Goal: Task Accomplishment & Management: Manage account settings

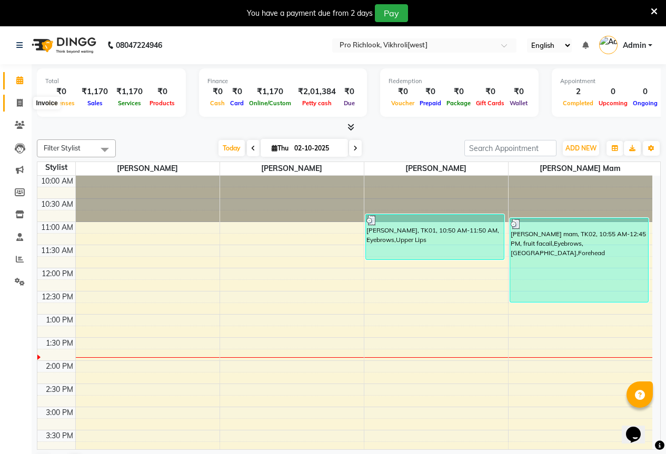
click at [18, 103] on icon at bounding box center [20, 103] width 6 height 8
select select "6670"
select select "service"
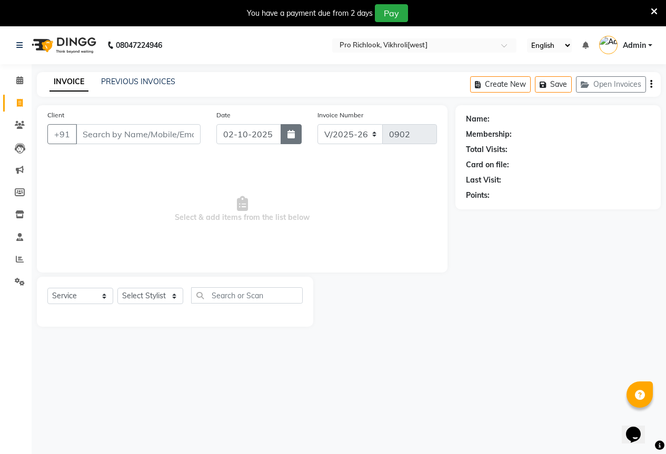
click at [294, 136] on icon "button" at bounding box center [291, 134] width 7 height 8
select select "10"
select select "2025"
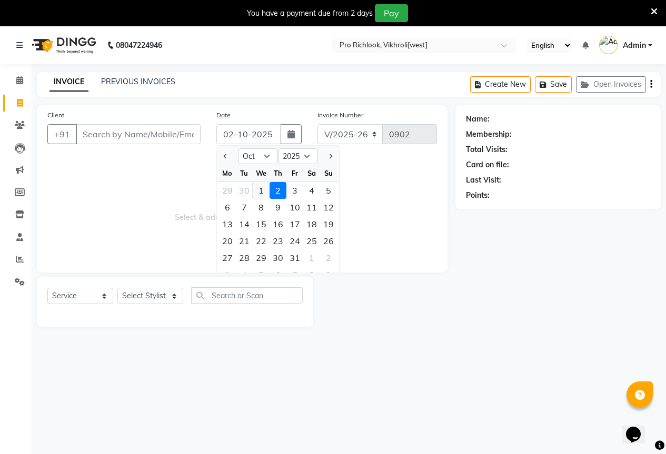
click at [262, 191] on div "1" at bounding box center [261, 190] width 17 height 17
type input "01-10-2025"
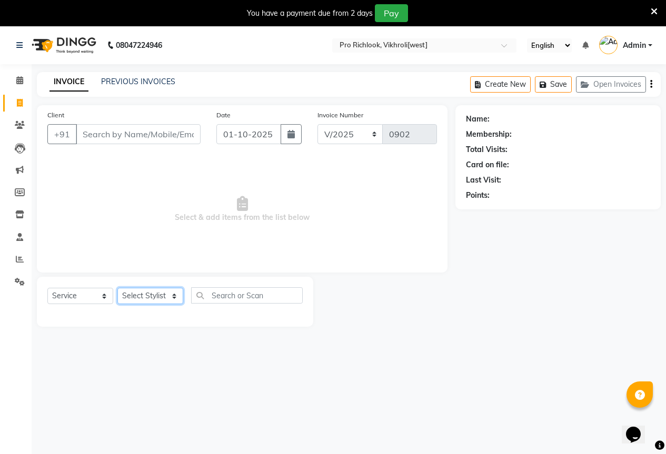
click at [157, 295] on select "Select Stylist Akanksha Gajre Akash Shinde Rutuja Mam Shaila Atkar Vidya Pawar" at bounding box center [150, 296] width 66 height 16
select select "52051"
click at [117, 288] on select "Select Stylist [PERSON_NAME] Akash [PERSON_NAME] Mam [PERSON_NAME] [PERSON_NAME]" at bounding box center [150, 296] width 66 height 16
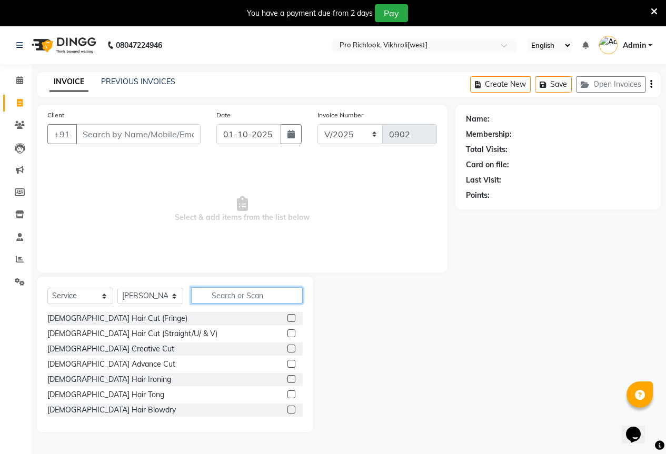
click at [229, 300] on input "text" at bounding box center [247, 296] width 112 height 16
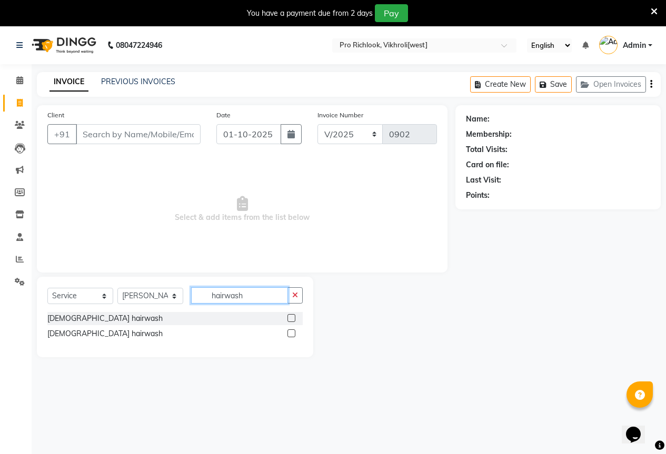
type input "hairwash"
click at [292, 319] on label at bounding box center [292, 318] width 8 height 8
click at [292, 319] on input "checkbox" at bounding box center [291, 318] width 7 height 7
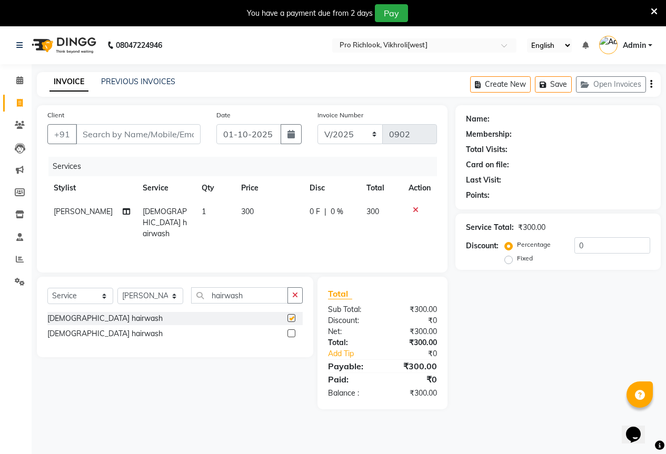
checkbox input "false"
click at [153, 131] on input "Client" at bounding box center [138, 134] width 125 height 20
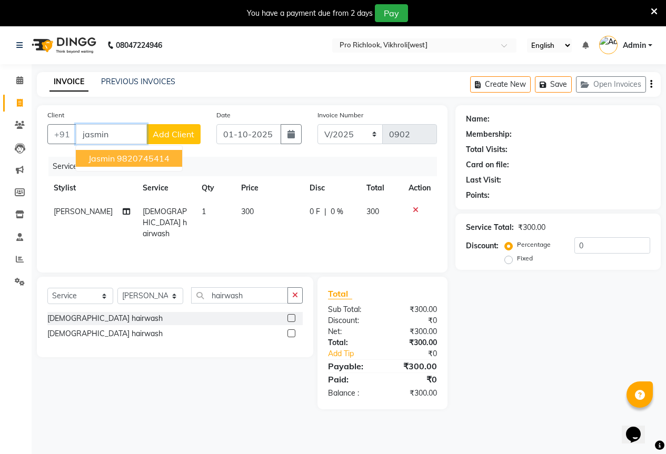
click at [144, 164] on button "jasmin 9820745414" at bounding box center [129, 158] width 106 height 17
type input "9820745414"
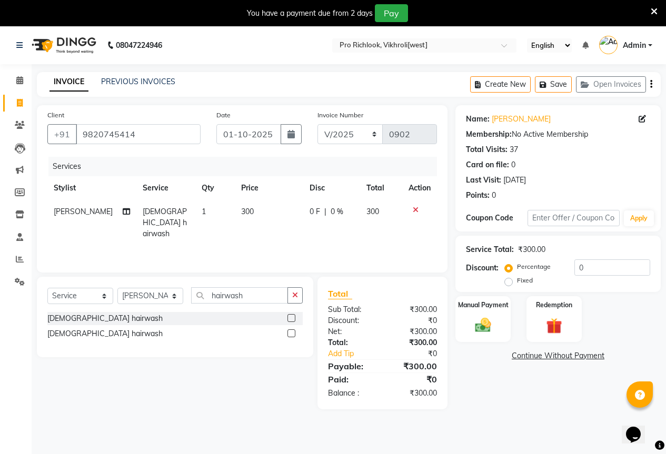
click at [256, 208] on td "300" at bounding box center [269, 223] width 68 height 46
select select "52051"
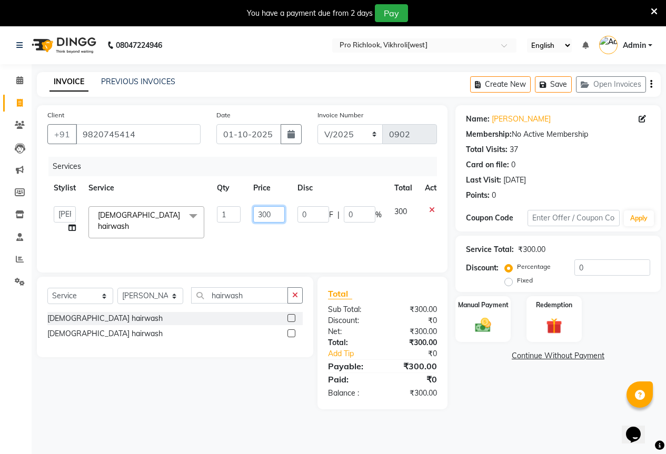
click at [282, 212] on input "300" at bounding box center [269, 214] width 32 height 16
type input "3"
type input "250"
click at [509, 420] on main "INVOICE PREVIOUS INVOICES Create New Save Open Invoices Client +91 9820745414 D…" at bounding box center [349, 248] width 635 height 353
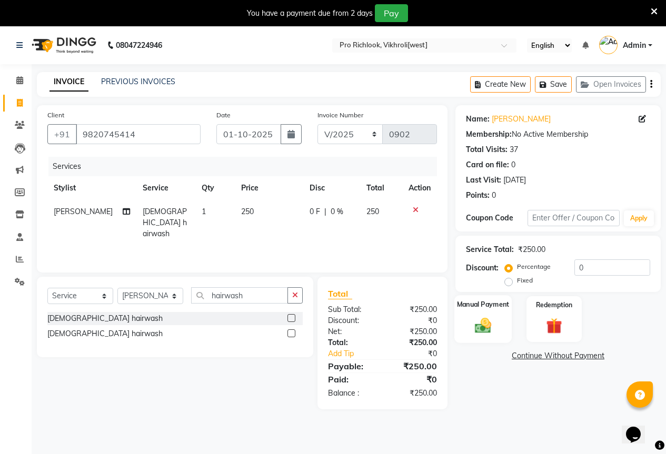
click at [475, 326] on img at bounding box center [483, 325] width 27 height 19
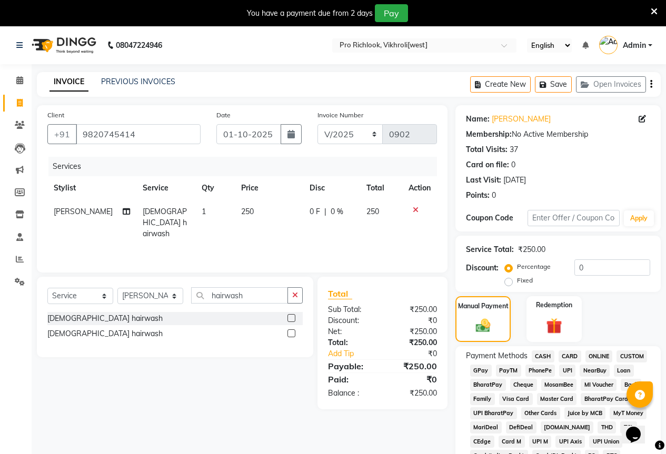
click at [483, 371] on span "GPay" at bounding box center [481, 371] width 22 height 12
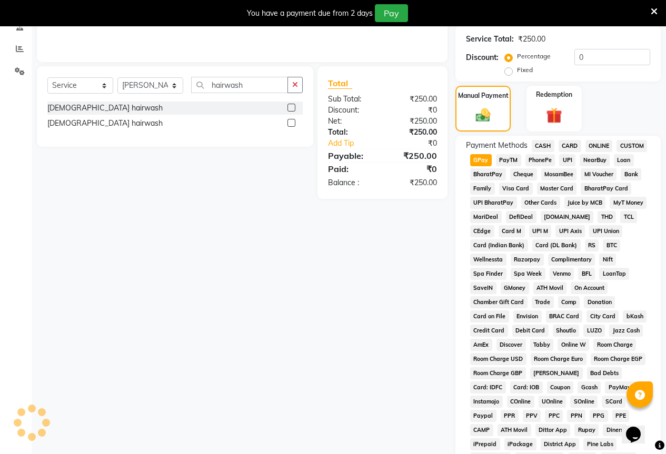
scroll to position [403, 0]
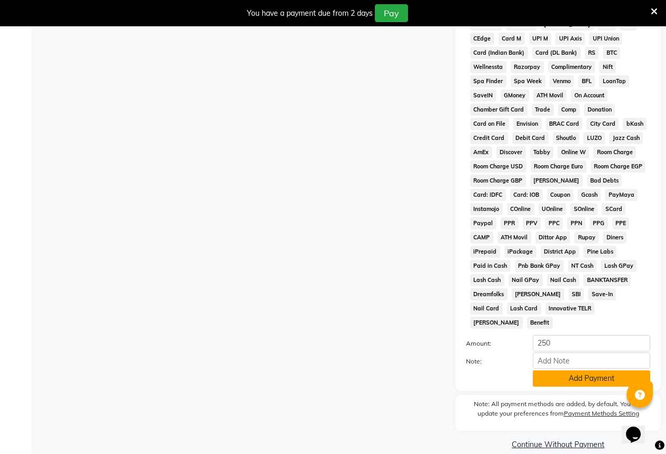
click at [625, 371] on button "Add Payment" at bounding box center [591, 379] width 117 height 16
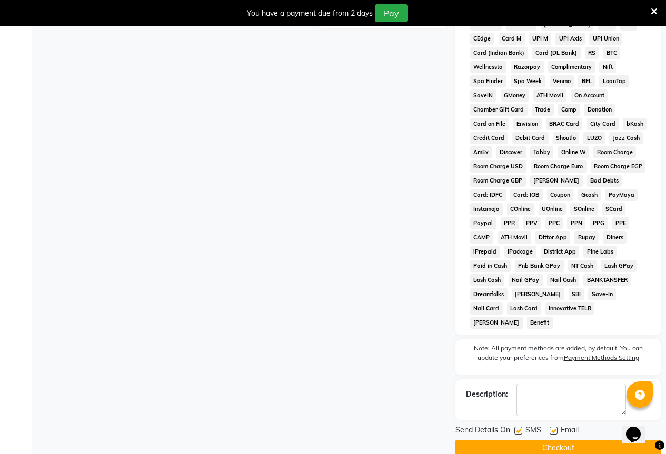
click at [518, 427] on label at bounding box center [518, 431] width 8 height 8
click at [518, 428] on input "checkbox" at bounding box center [517, 431] width 7 height 7
checkbox input "false"
click at [557, 427] on label at bounding box center [554, 431] width 8 height 8
click at [557, 428] on input "checkbox" at bounding box center [553, 431] width 7 height 7
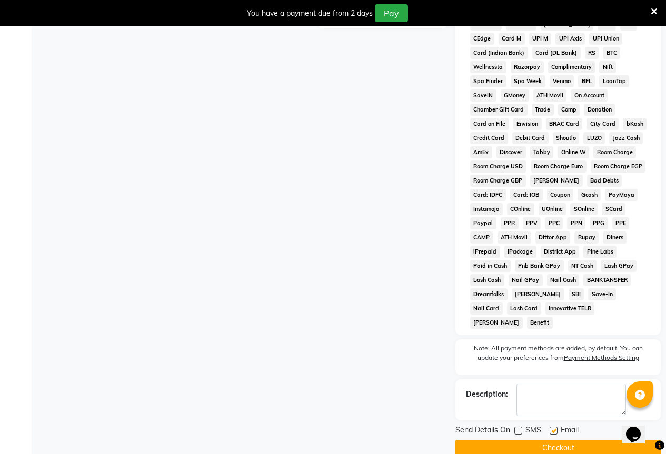
checkbox input "false"
click at [551, 440] on button "Checkout" at bounding box center [558, 448] width 205 height 16
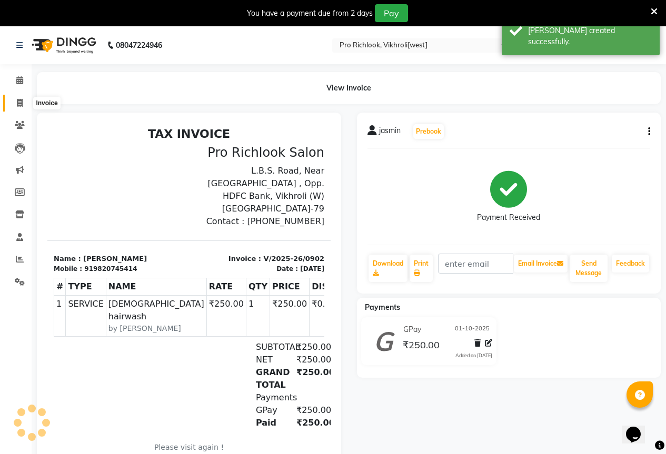
click at [22, 102] on icon at bounding box center [20, 103] width 6 height 8
select select "6670"
select select "service"
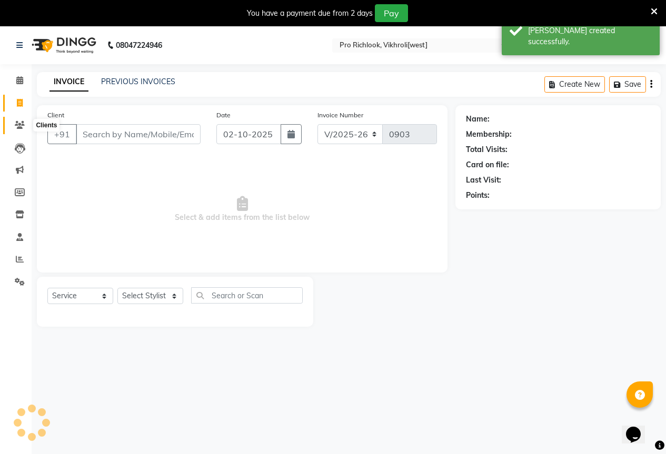
scroll to position [26, 0]
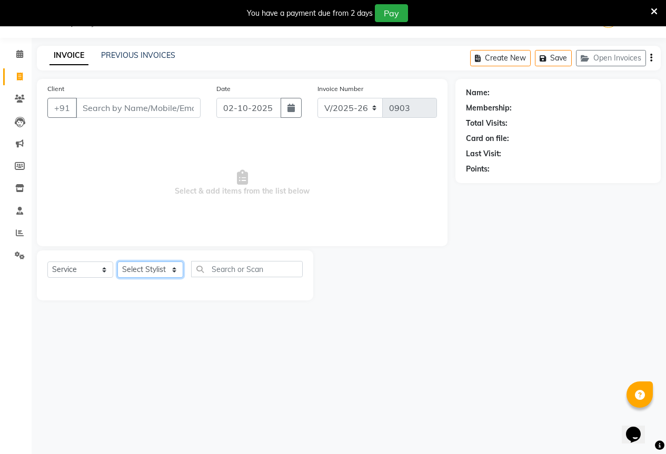
click at [163, 266] on select "Select Stylist [PERSON_NAME] Akash [PERSON_NAME] Mam [PERSON_NAME] [PERSON_NAME]" at bounding box center [150, 270] width 66 height 16
select select "92130"
click at [117, 262] on select "Select Stylist [PERSON_NAME] Akash [PERSON_NAME] Mam [PERSON_NAME] [PERSON_NAME]" at bounding box center [150, 270] width 66 height 16
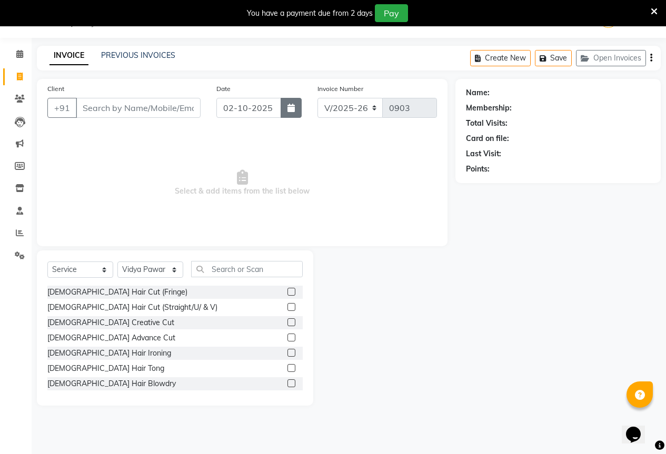
click at [288, 104] on icon "button" at bounding box center [291, 108] width 7 height 8
select select "10"
select select "2025"
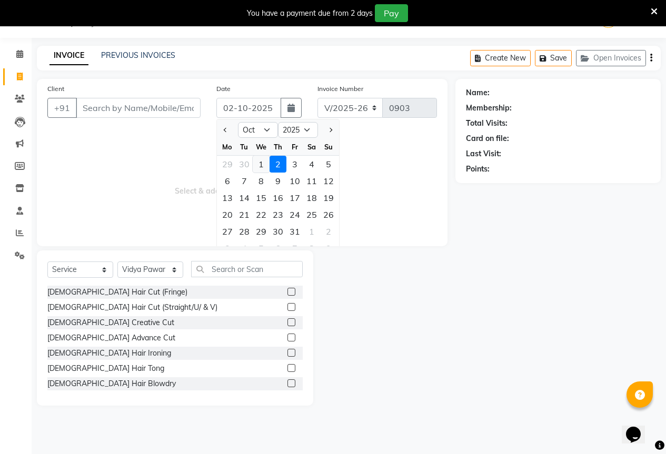
click at [263, 168] on div "1" at bounding box center [261, 164] width 17 height 17
type input "01-10-2025"
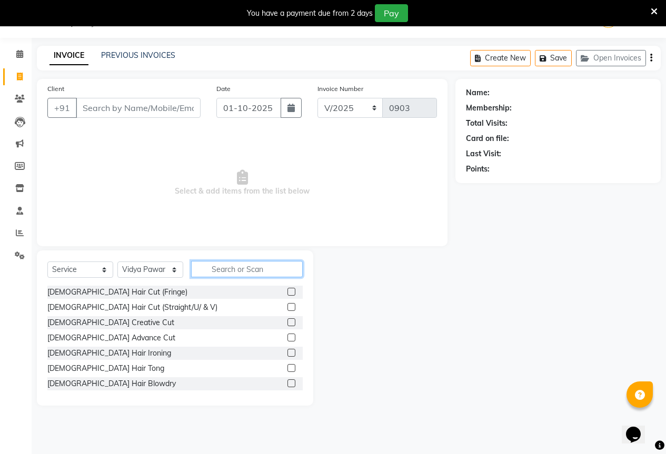
click at [231, 268] on input "text" at bounding box center [247, 269] width 112 height 16
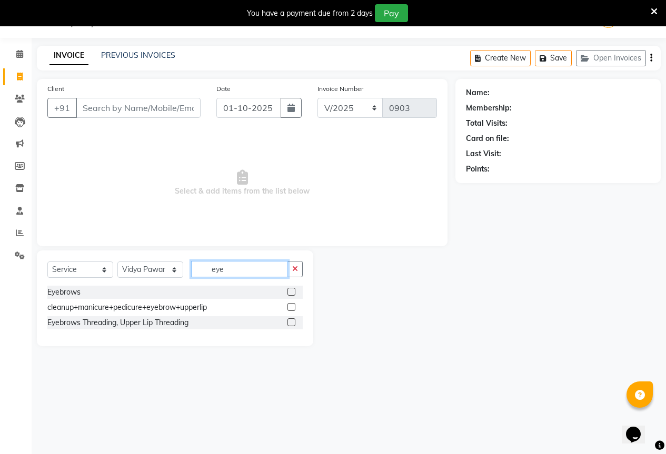
type input "eye"
click at [291, 289] on label at bounding box center [292, 292] width 8 height 8
click at [291, 289] on input "checkbox" at bounding box center [291, 292] width 7 height 7
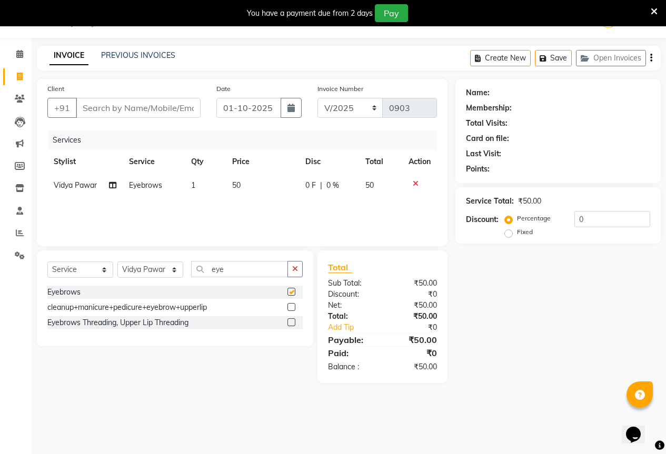
checkbox input "false"
click at [292, 280] on div "Select Service Product Membership Package Voucher Prepaid Gift Card Select Styl…" at bounding box center [174, 273] width 255 height 25
click at [293, 272] on icon "button" at bounding box center [295, 268] width 6 height 7
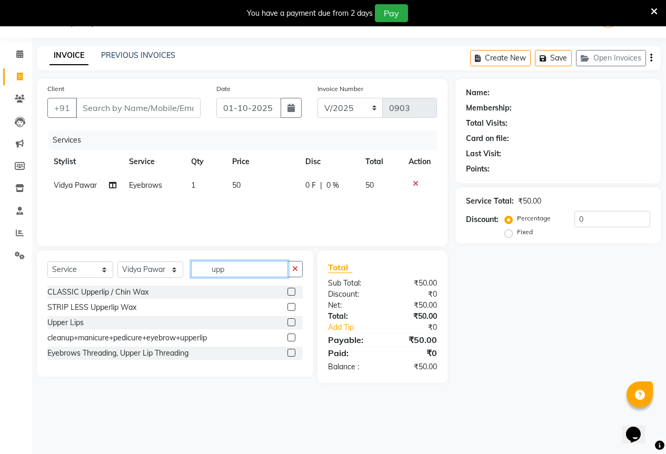
type input "upp"
click at [293, 322] on label at bounding box center [292, 323] width 8 height 8
click at [293, 322] on input "checkbox" at bounding box center [291, 323] width 7 height 7
checkbox input "false"
click at [288, 266] on button "button" at bounding box center [295, 269] width 15 height 16
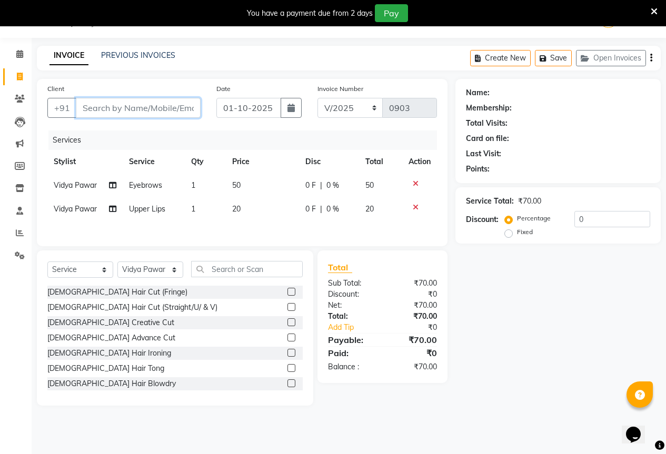
click at [151, 104] on input "Client" at bounding box center [138, 108] width 125 height 20
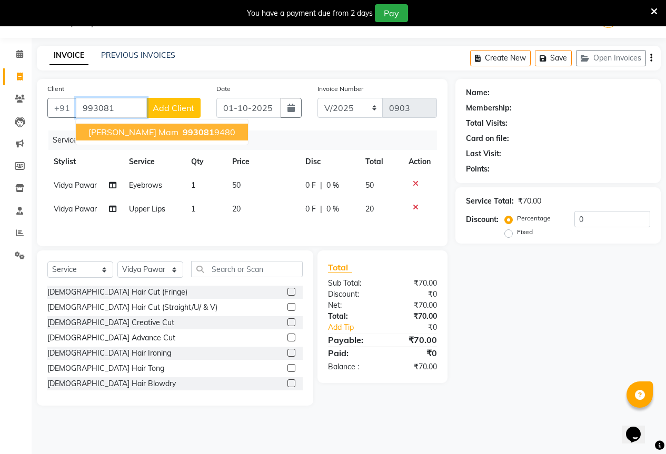
click at [183, 130] on span "993081" at bounding box center [199, 132] width 32 height 11
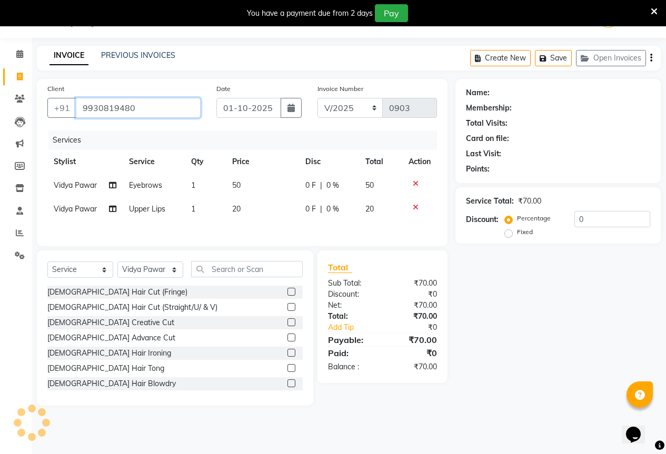
type input "9930819480"
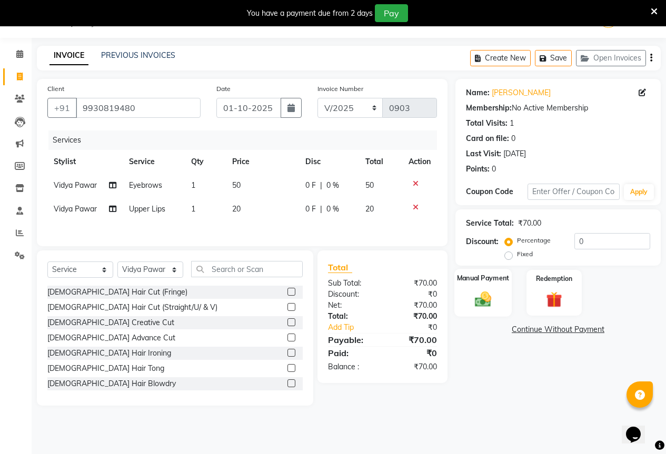
click at [486, 298] on img at bounding box center [483, 299] width 27 height 19
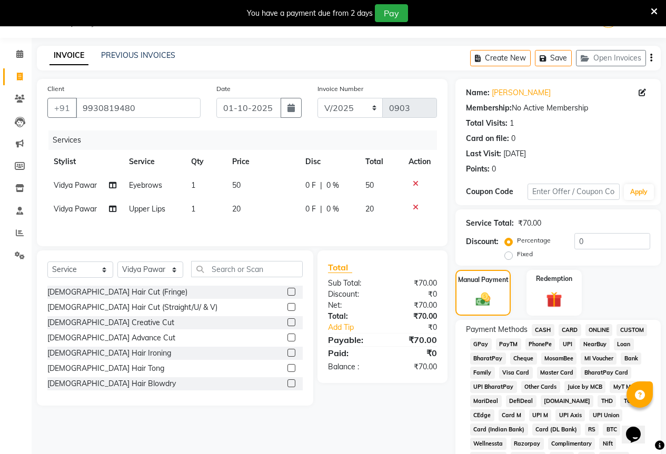
click at [537, 325] on span "CASH" at bounding box center [543, 330] width 23 height 12
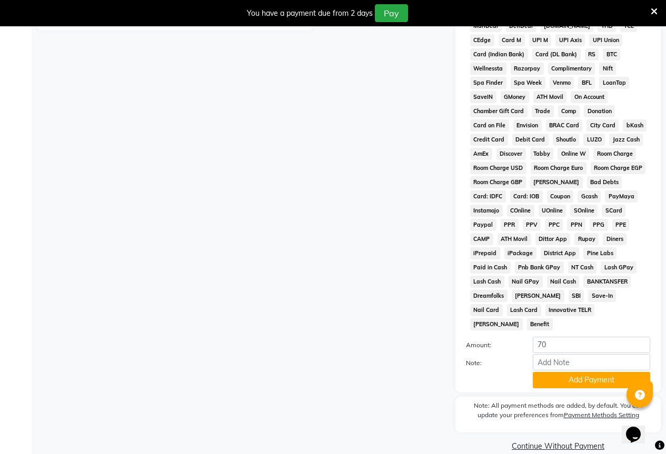
scroll to position [403, 0]
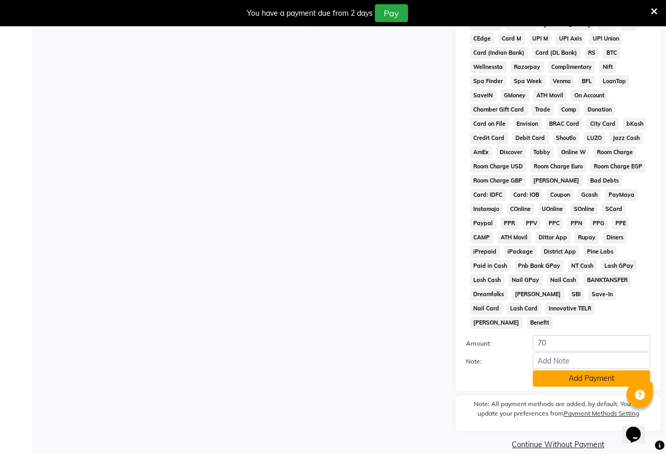
click at [556, 371] on button "Add Payment" at bounding box center [591, 379] width 117 height 16
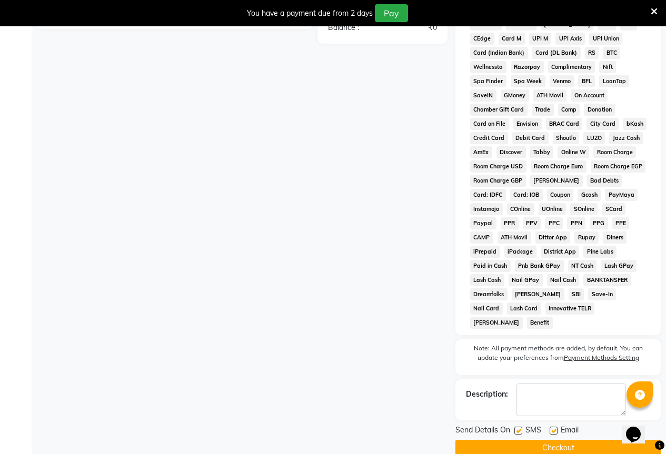
click at [518, 427] on label at bounding box center [518, 431] width 8 height 8
click at [518, 428] on input "checkbox" at bounding box center [517, 431] width 7 height 7
checkbox input "false"
click at [556, 427] on label at bounding box center [554, 431] width 8 height 8
click at [556, 428] on input "checkbox" at bounding box center [553, 431] width 7 height 7
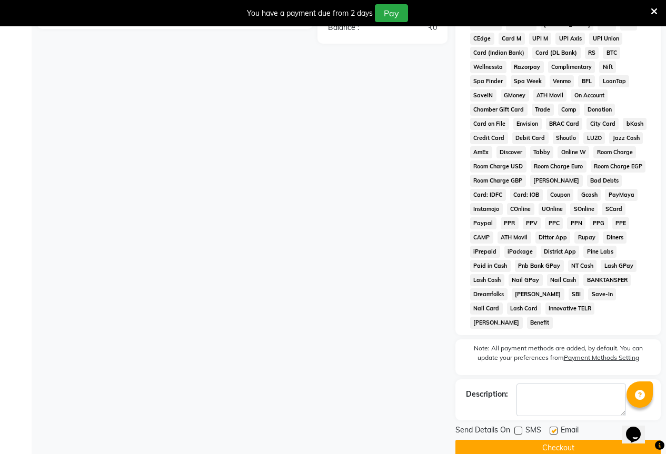
checkbox input "false"
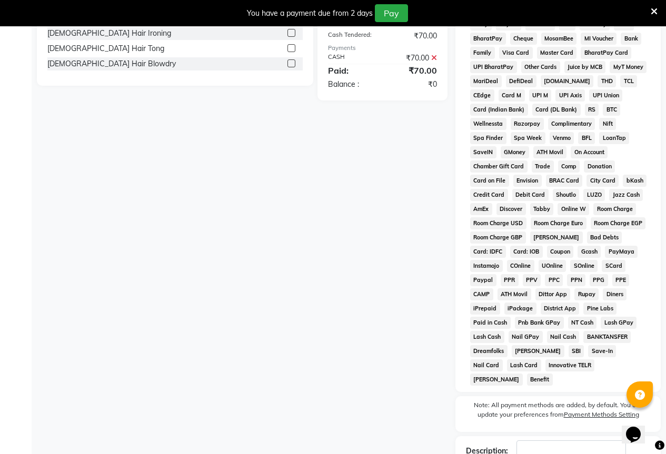
scroll to position [407, 0]
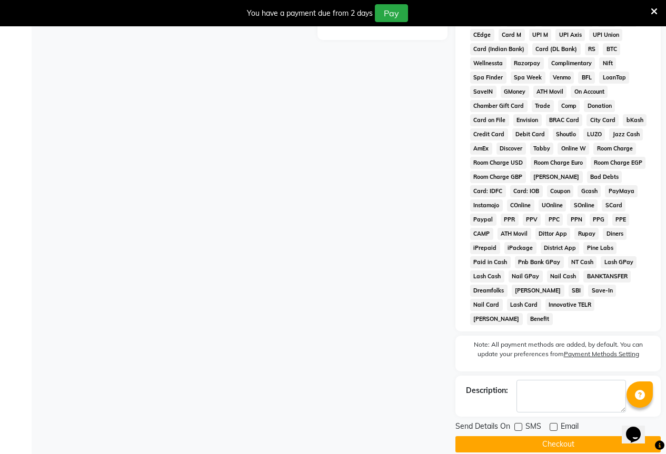
click at [552, 437] on button "Checkout" at bounding box center [558, 445] width 205 height 16
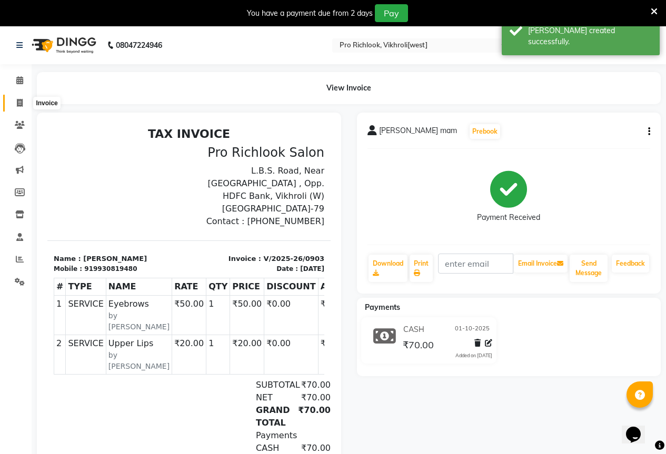
click at [18, 103] on icon at bounding box center [20, 103] width 6 height 8
select select "6670"
select select "service"
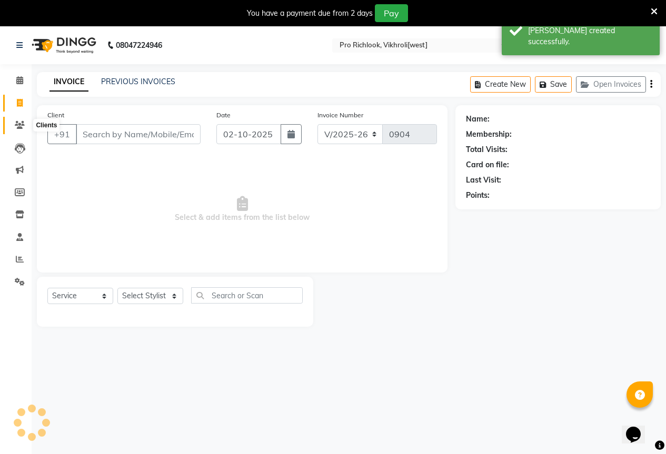
scroll to position [26, 0]
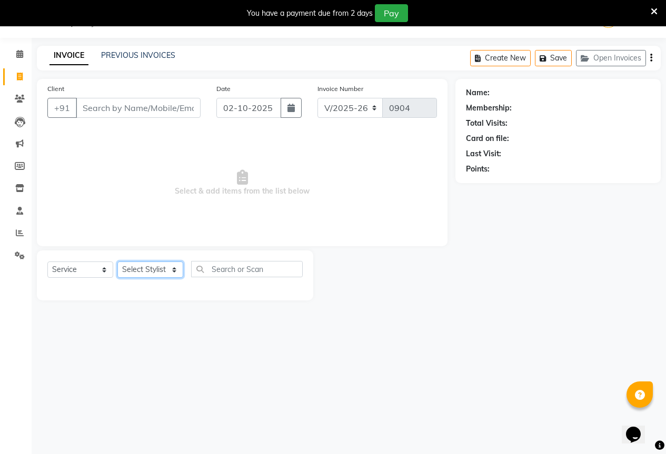
click at [167, 269] on select "Select Stylist [PERSON_NAME] Akash [PERSON_NAME] Mam [PERSON_NAME] [PERSON_NAME]" at bounding box center [150, 270] width 66 height 16
click at [282, 267] on input "text" at bounding box center [247, 269] width 112 height 16
click at [160, 266] on select "Select Stylist [PERSON_NAME] Akash [PERSON_NAME] Mam [PERSON_NAME] [PERSON_NAME]" at bounding box center [150, 270] width 66 height 16
select select "92130"
click at [117, 262] on select "Select Stylist [PERSON_NAME] Akash [PERSON_NAME] Mam [PERSON_NAME] [PERSON_NAME]" at bounding box center [150, 270] width 66 height 16
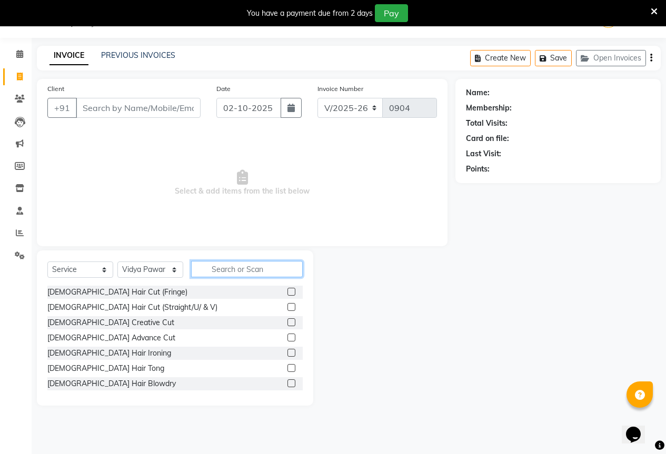
click at [300, 272] on input "text" at bounding box center [247, 269] width 112 height 16
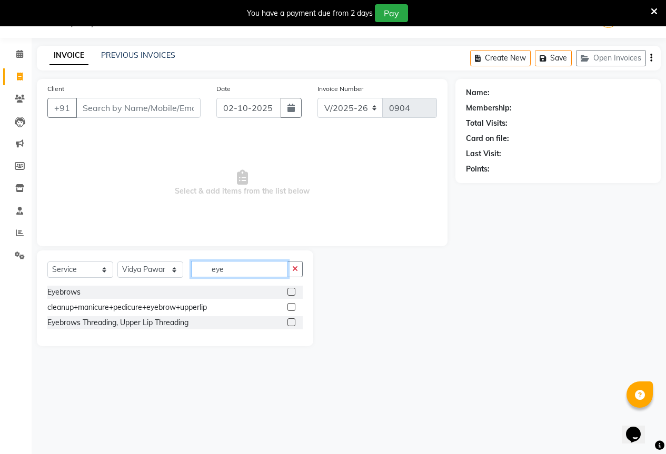
type input "eye"
click at [289, 292] on label at bounding box center [292, 292] width 8 height 8
click at [289, 292] on input "checkbox" at bounding box center [291, 292] width 7 height 7
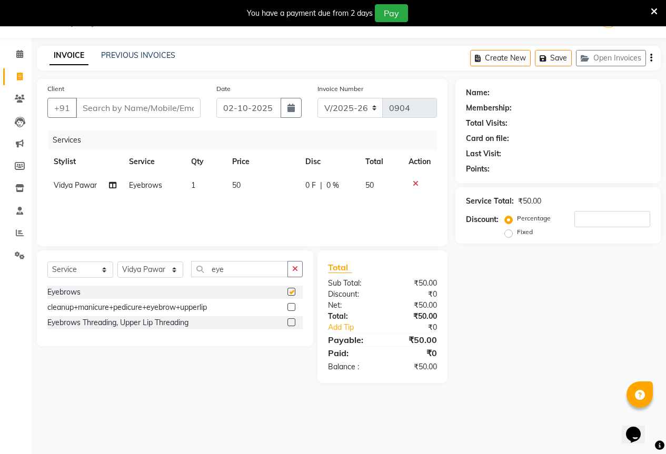
checkbox input "false"
click at [183, 111] on input "Client" at bounding box center [138, 108] width 125 height 20
type input "8"
type input "0"
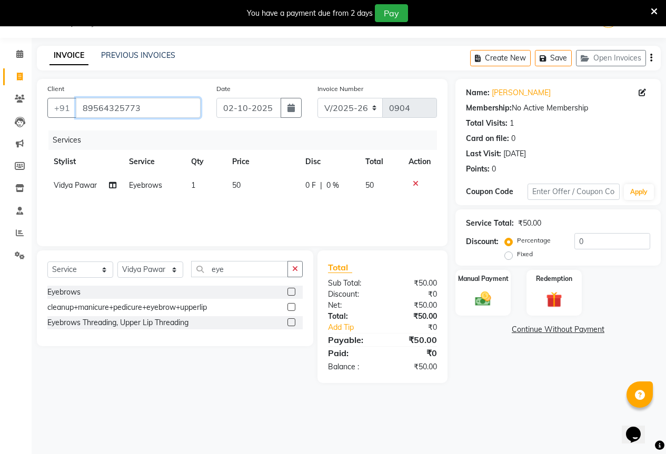
click at [182, 111] on input "89564325773" at bounding box center [138, 108] width 125 height 20
click at [182, 111] on input "8956432577" at bounding box center [138, 108] width 125 height 20
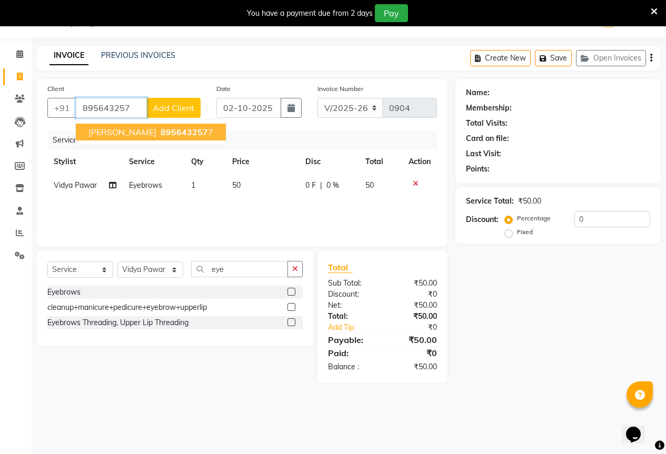
type input "8956432577"
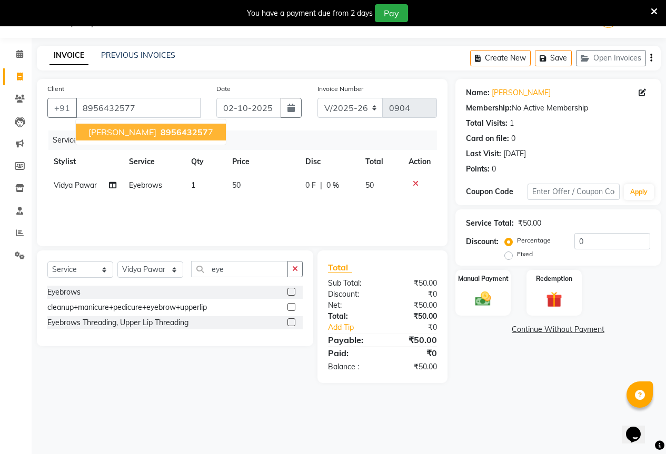
click at [171, 135] on ngb-highlight "895643257 7" at bounding box center [186, 132] width 55 height 11
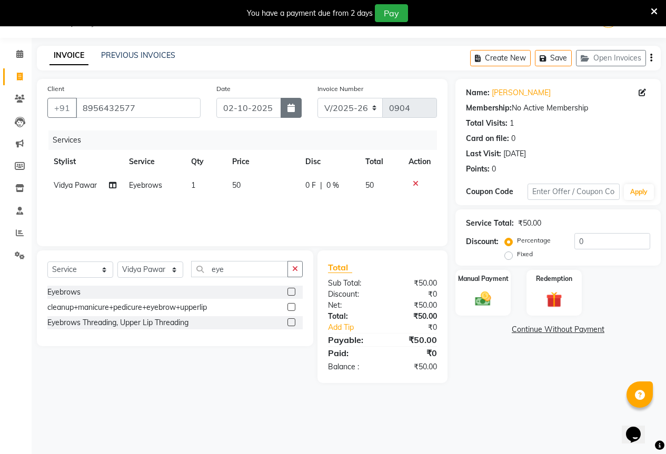
click at [294, 103] on button "button" at bounding box center [291, 108] width 21 height 20
select select "10"
select select "2025"
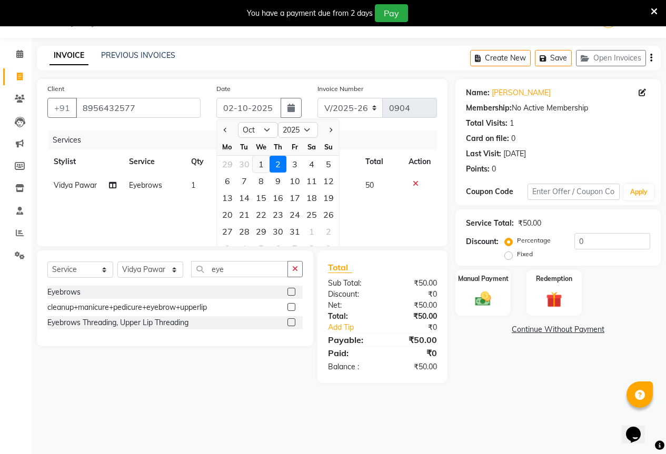
click at [259, 162] on div "1" at bounding box center [261, 164] width 17 height 17
type input "01-10-2025"
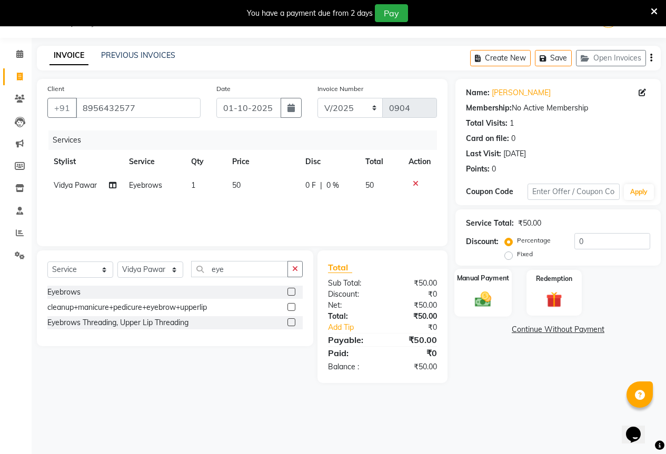
click at [497, 294] on div "Manual Payment" at bounding box center [482, 293] width 57 height 48
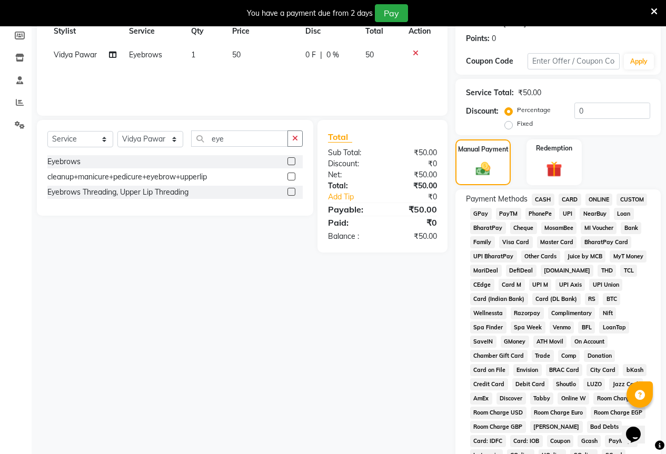
scroll to position [132, 0]
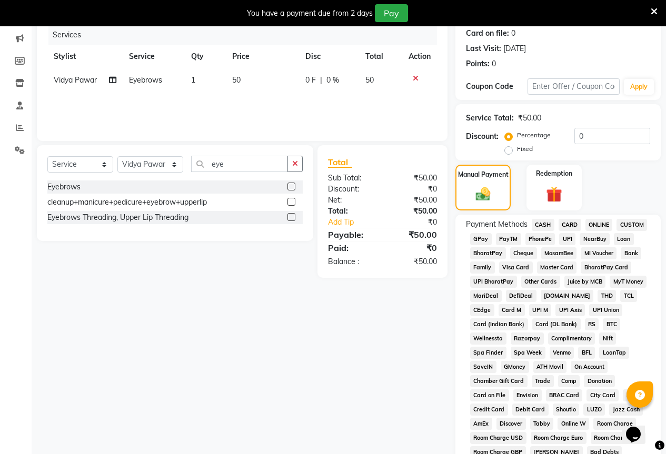
click at [478, 238] on span "GPay" at bounding box center [481, 239] width 22 height 12
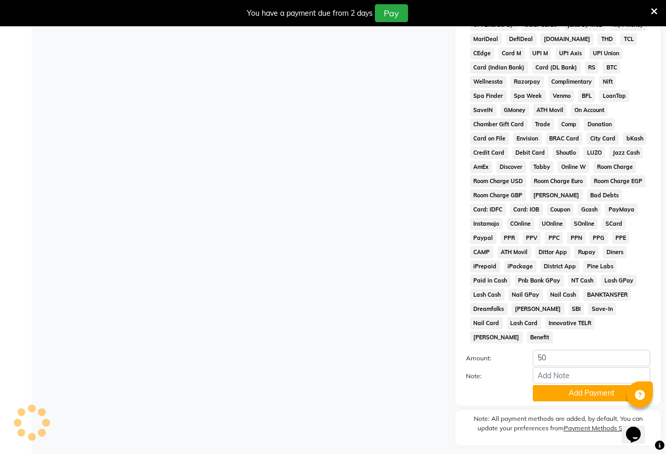
scroll to position [403, 0]
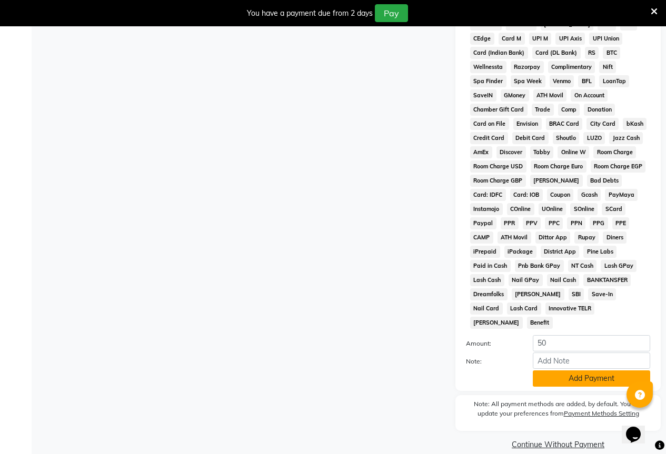
click at [573, 371] on button "Add Payment" at bounding box center [591, 379] width 117 height 16
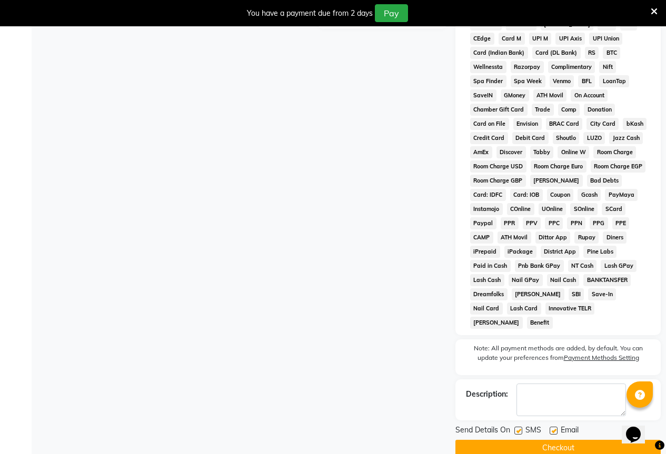
click at [519, 427] on label at bounding box center [518, 431] width 8 height 8
click at [519, 428] on input "checkbox" at bounding box center [517, 431] width 7 height 7
checkbox input "false"
click at [553, 427] on label at bounding box center [554, 431] width 8 height 8
click at [553, 428] on input "checkbox" at bounding box center [553, 431] width 7 height 7
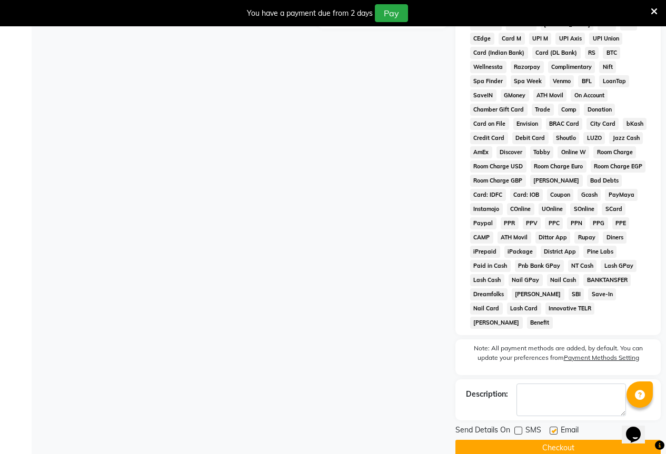
checkbox input "false"
click at [546, 440] on button "Checkout" at bounding box center [558, 448] width 205 height 16
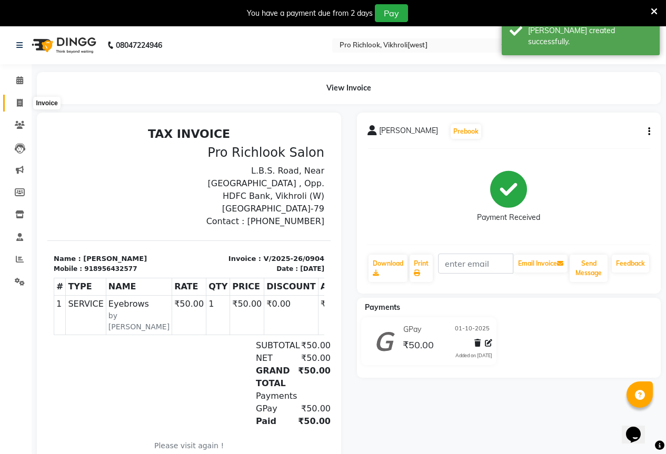
click at [20, 105] on icon at bounding box center [20, 103] width 6 height 8
select select "6670"
select select "service"
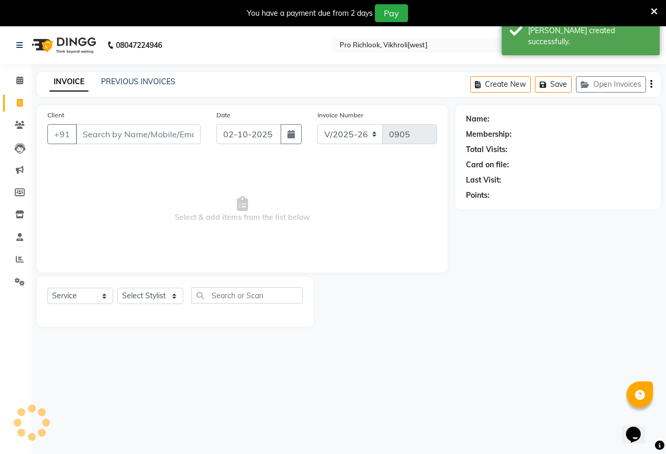
scroll to position [26, 0]
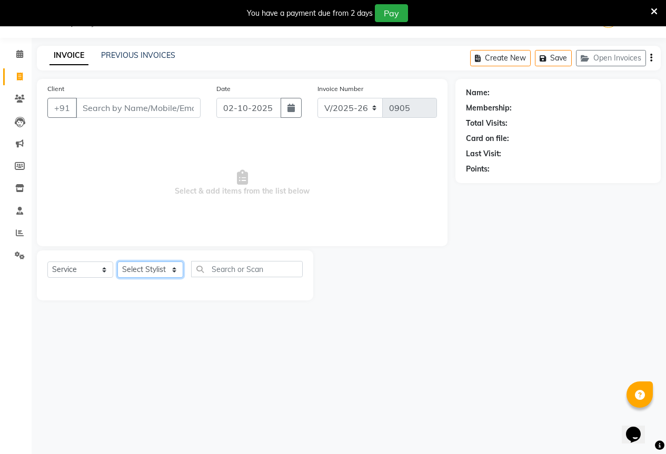
click at [127, 273] on select "Select Stylist [PERSON_NAME] Akash [PERSON_NAME] Mam [PERSON_NAME] [PERSON_NAME]" at bounding box center [150, 270] width 66 height 16
select select "52051"
click at [117, 262] on select "Select Stylist [PERSON_NAME] Akash [PERSON_NAME] Mam [PERSON_NAME] [PERSON_NAME]" at bounding box center [150, 270] width 66 height 16
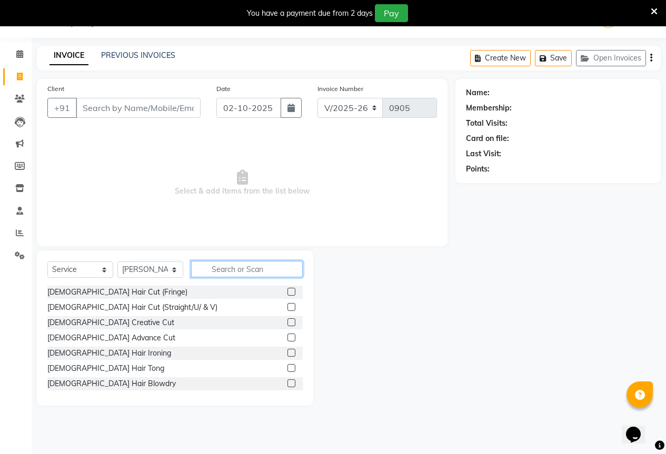
click at [272, 269] on input "text" at bounding box center [247, 269] width 112 height 16
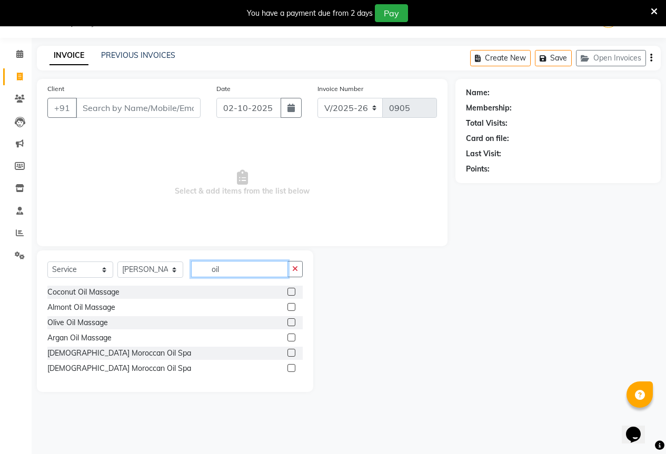
type input "oil"
click at [292, 292] on label at bounding box center [292, 292] width 8 height 8
click at [292, 292] on input "checkbox" at bounding box center [291, 292] width 7 height 7
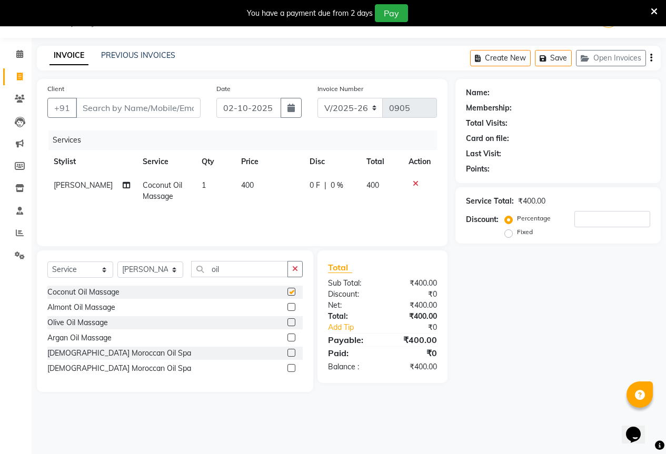
checkbox input "false"
click at [298, 268] on icon "button" at bounding box center [295, 268] width 6 height 7
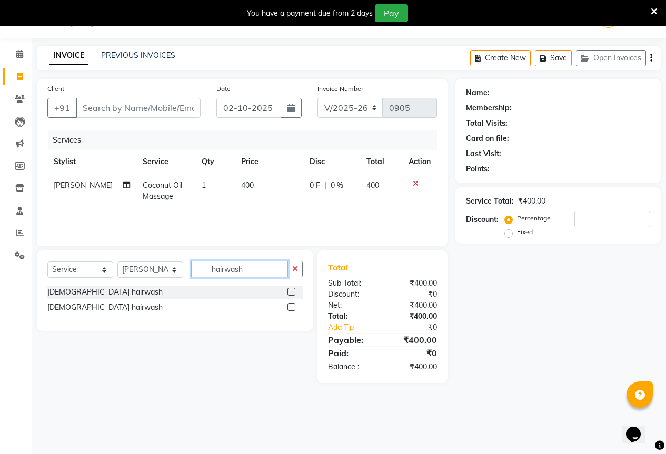
type input "hairwash"
click at [289, 291] on label at bounding box center [292, 292] width 8 height 8
click at [289, 291] on input "checkbox" at bounding box center [291, 292] width 7 height 7
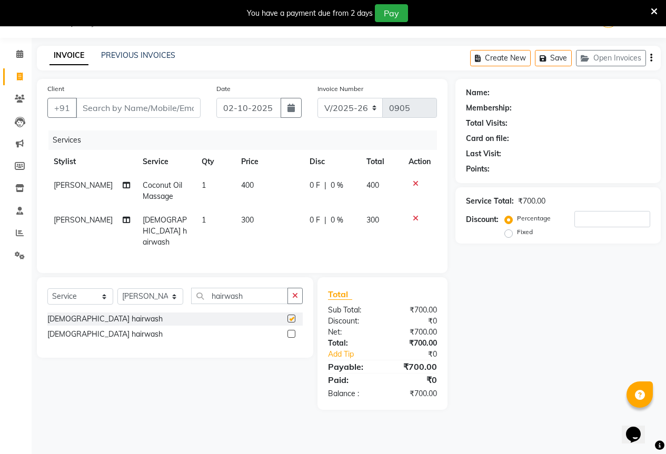
checkbox input "false"
click at [298, 292] on icon "button" at bounding box center [295, 295] width 6 height 7
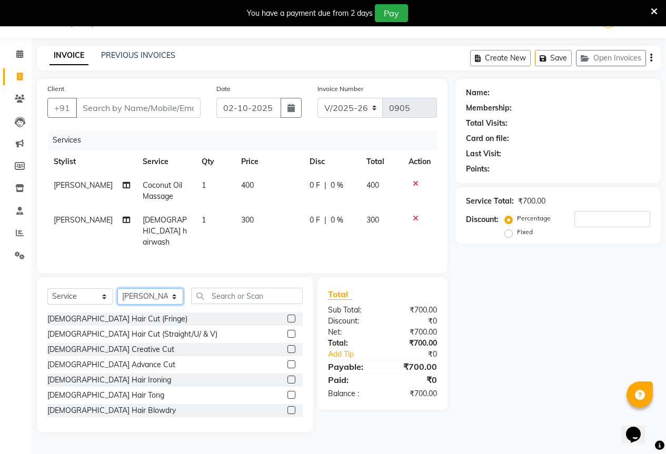
click at [146, 293] on select "Select Stylist [PERSON_NAME] Akash [PERSON_NAME] Mam [PERSON_NAME] [PERSON_NAME]" at bounding box center [150, 297] width 66 height 16
select select "92130"
click at [117, 289] on select "Select Stylist [PERSON_NAME] Akash [PERSON_NAME] Mam [PERSON_NAME] [PERSON_NAME]" at bounding box center [150, 297] width 66 height 16
click at [214, 288] on input "text" at bounding box center [247, 296] width 112 height 16
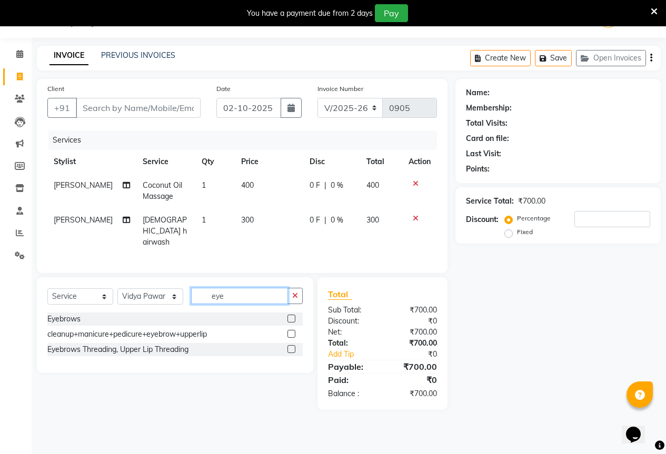
type input "eye"
click at [292, 315] on label at bounding box center [292, 319] width 8 height 8
click at [292, 316] on input "checkbox" at bounding box center [291, 319] width 7 height 7
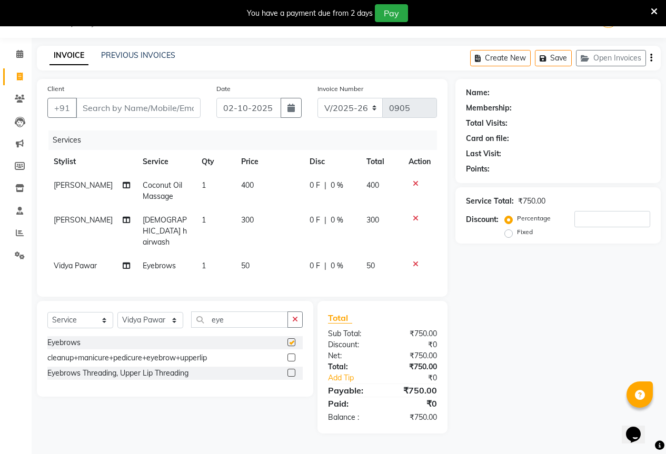
checkbox input "false"
click at [123, 100] on input "Client" at bounding box center [138, 108] width 125 height 20
click at [123, 113] on input "Client" at bounding box center [138, 108] width 125 height 20
type input "n"
type input "0"
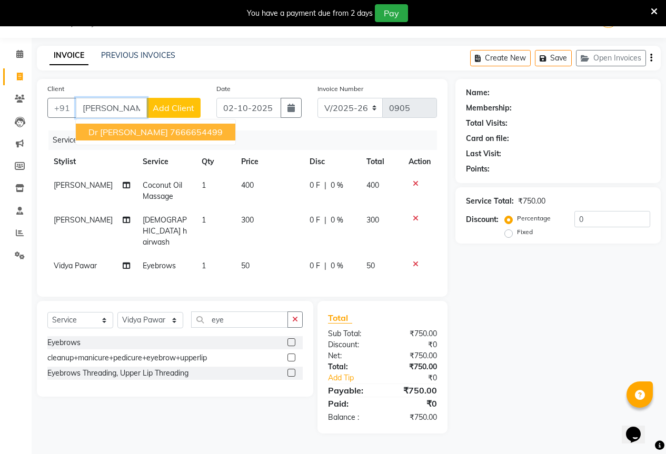
click at [170, 129] on ngb-highlight "7666654499" at bounding box center [196, 132] width 53 height 11
type input "7666654499"
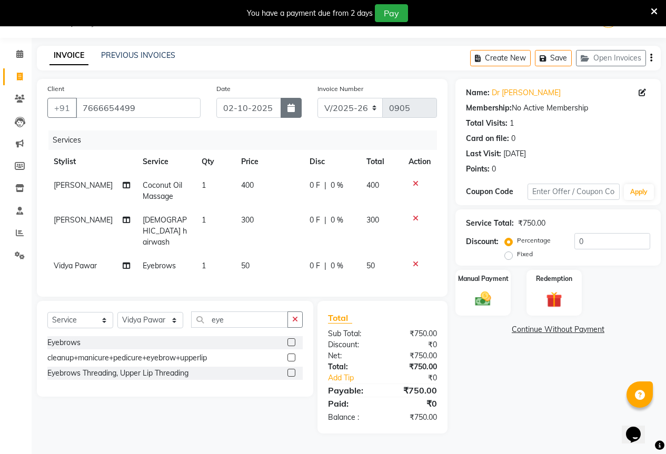
click at [289, 103] on button "button" at bounding box center [291, 108] width 21 height 20
select select "10"
select select "2025"
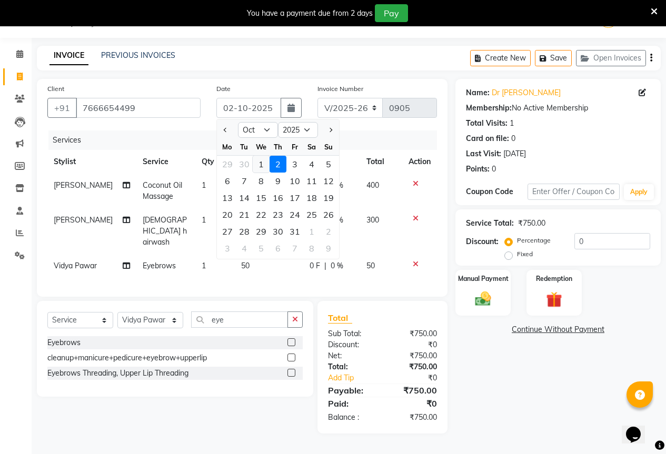
click at [258, 166] on div "1" at bounding box center [261, 164] width 17 height 17
type input "01-10-2025"
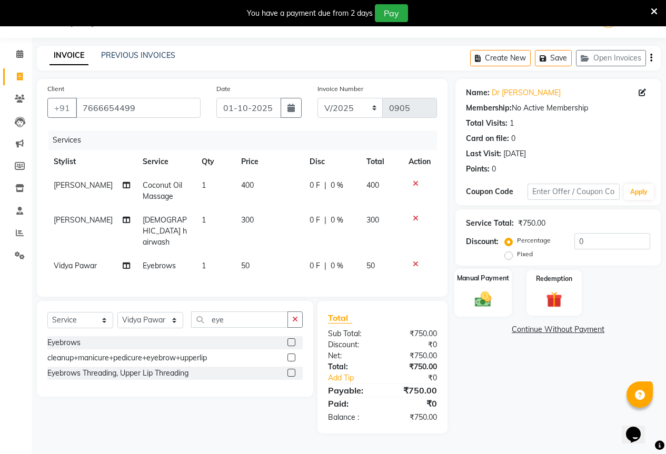
click at [489, 284] on div "Manual Payment" at bounding box center [482, 293] width 57 height 48
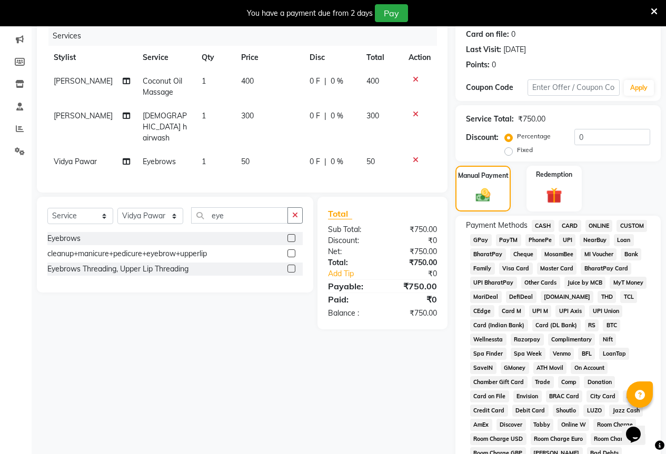
scroll to position [132, 0]
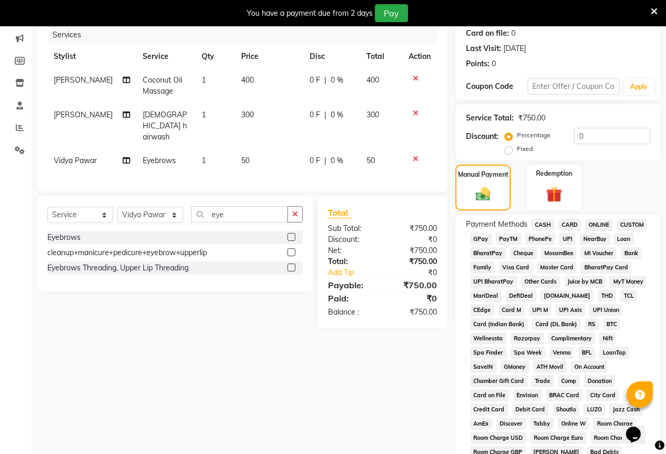
click at [484, 237] on span "GPay" at bounding box center [481, 239] width 22 height 12
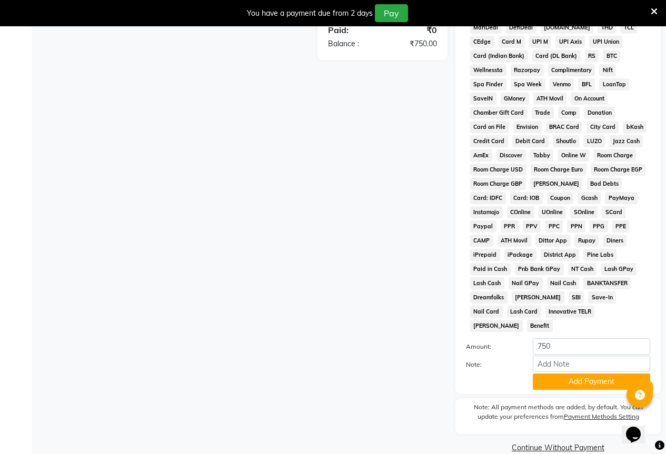
scroll to position [403, 0]
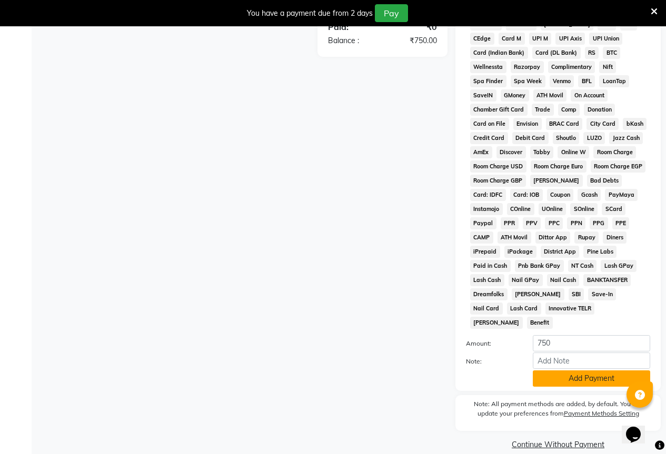
click at [561, 371] on button "Add Payment" at bounding box center [591, 379] width 117 height 16
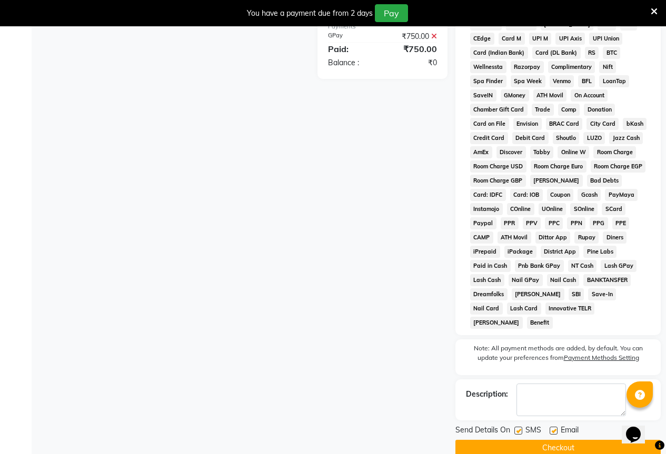
click at [518, 427] on label at bounding box center [518, 431] width 8 height 8
click at [518, 428] on input "checkbox" at bounding box center [517, 431] width 7 height 7
checkbox input "false"
click at [555, 427] on label at bounding box center [554, 431] width 8 height 8
click at [555, 428] on input "checkbox" at bounding box center [553, 431] width 7 height 7
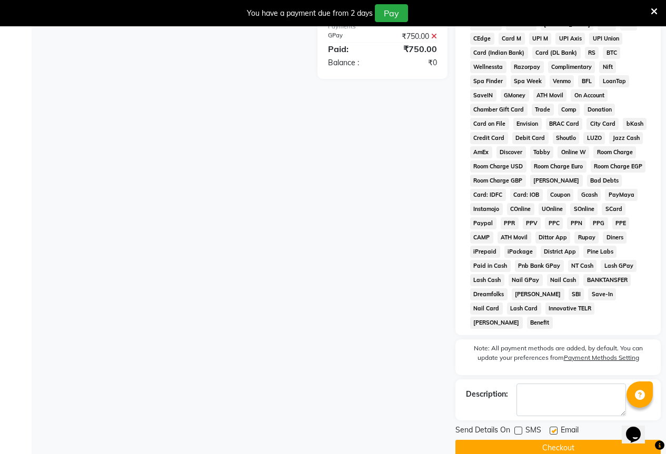
checkbox input "false"
click at [587, 440] on button "Checkout" at bounding box center [558, 448] width 205 height 16
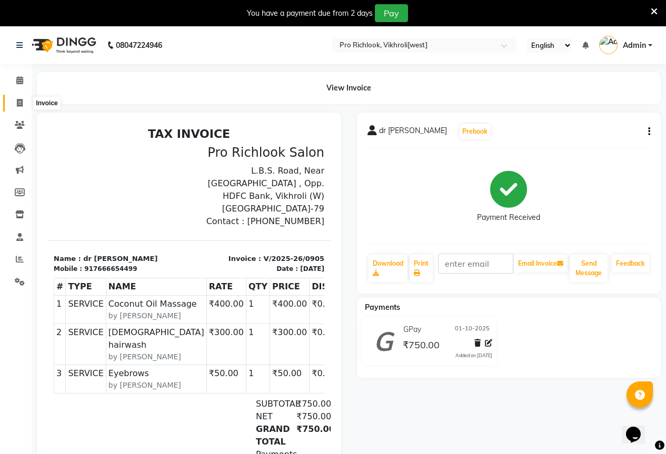
click at [19, 105] on icon at bounding box center [20, 103] width 6 height 8
select select "6670"
select select "service"
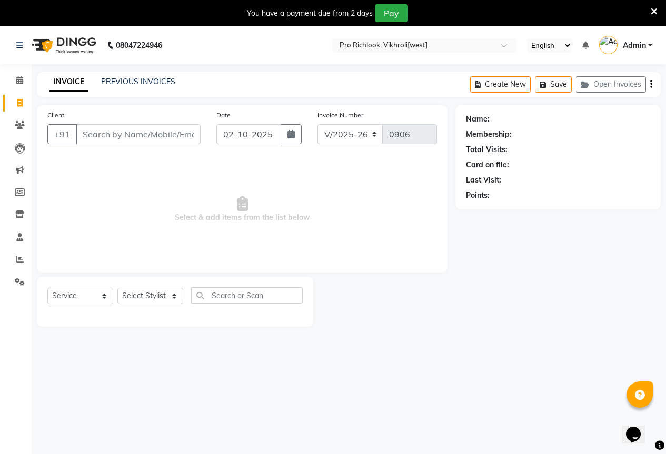
scroll to position [26, 0]
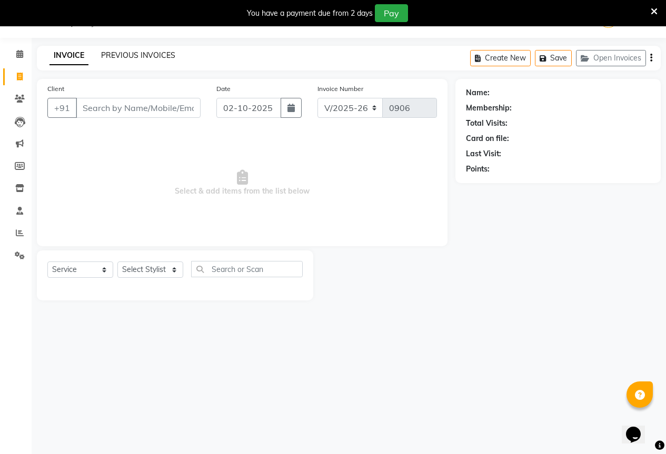
click at [128, 52] on link "PREVIOUS INVOICES" at bounding box center [138, 55] width 74 height 9
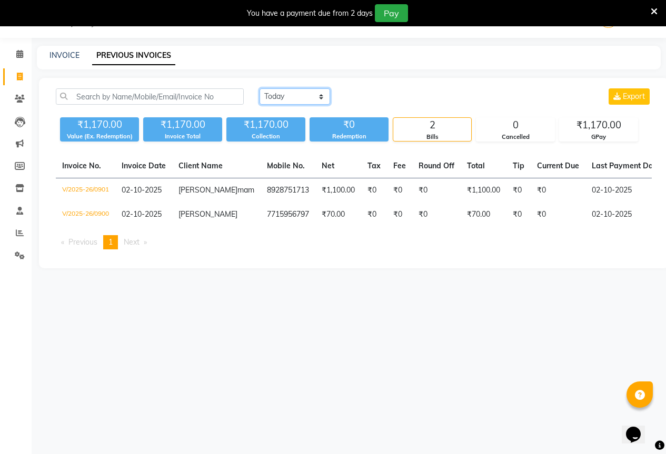
click at [323, 95] on select "[DATE] [DATE] Custom Range" at bounding box center [295, 96] width 71 height 16
select select "[DATE]"
click at [260, 88] on select "[DATE] [DATE] Custom Range" at bounding box center [295, 96] width 71 height 16
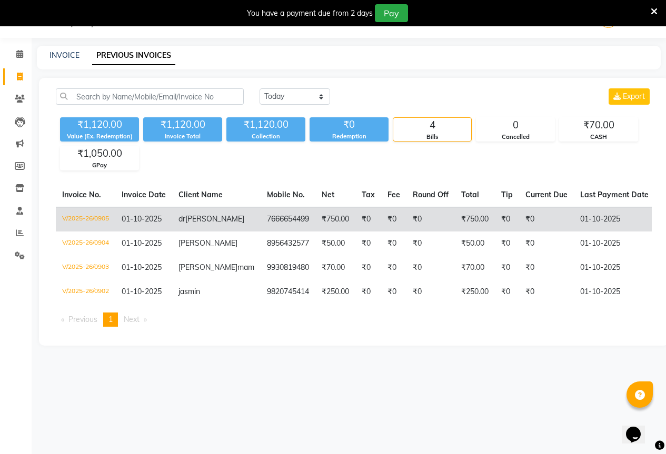
click at [317, 208] on td "₹750.00" at bounding box center [335, 219] width 40 height 25
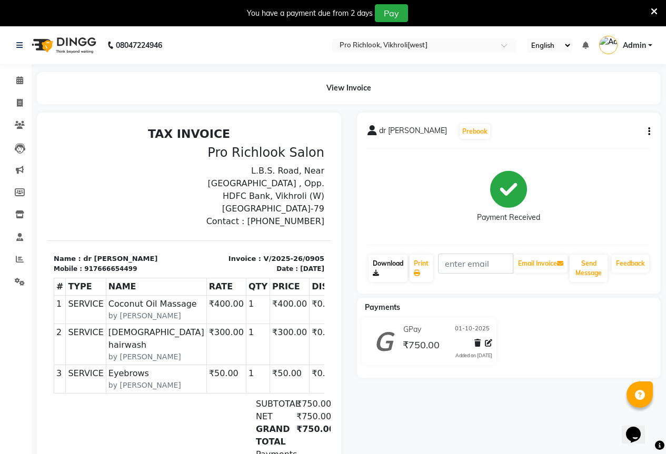
click at [389, 262] on link "Download" at bounding box center [388, 268] width 39 height 27
click at [19, 103] on icon at bounding box center [20, 103] width 6 height 8
select select "6670"
select select "service"
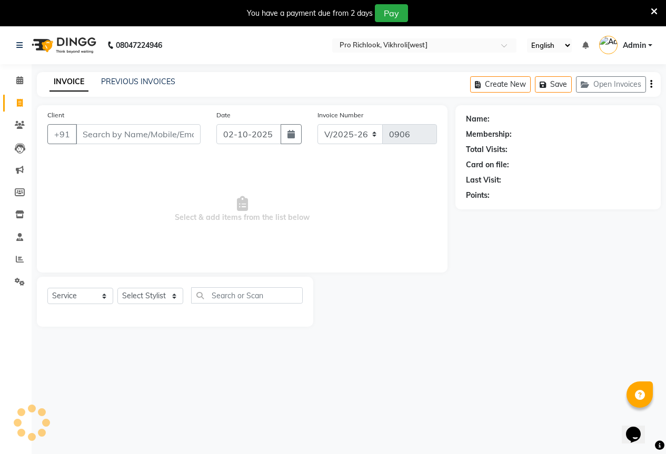
scroll to position [26, 0]
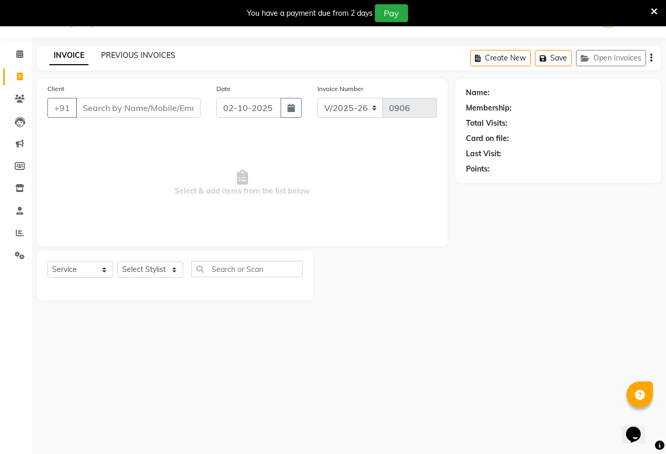
click at [164, 54] on link "PREVIOUS INVOICES" at bounding box center [138, 55] width 74 height 9
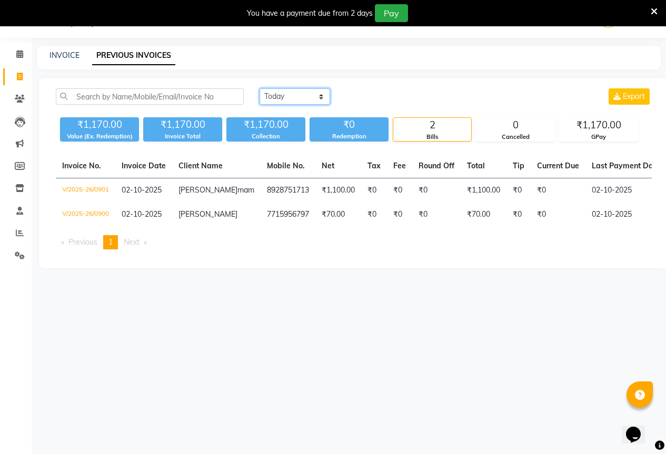
click at [288, 100] on select "[DATE] [DATE] Custom Range" at bounding box center [295, 96] width 71 height 16
select select "[DATE]"
click at [260, 88] on select "[DATE] [DATE] Custom Range" at bounding box center [295, 96] width 71 height 16
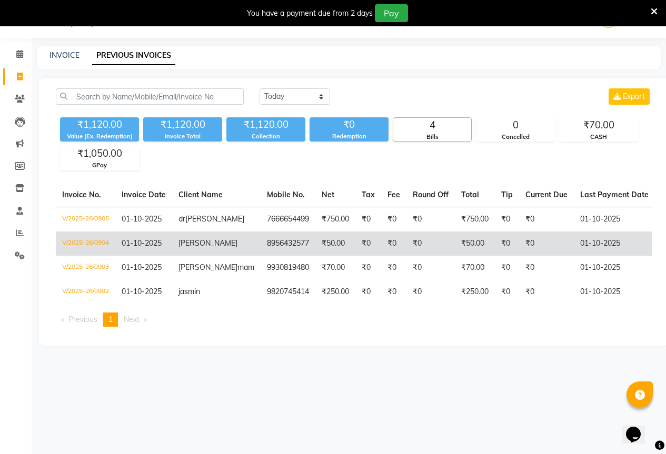
click at [315, 236] on td "₹50.00" at bounding box center [335, 244] width 40 height 24
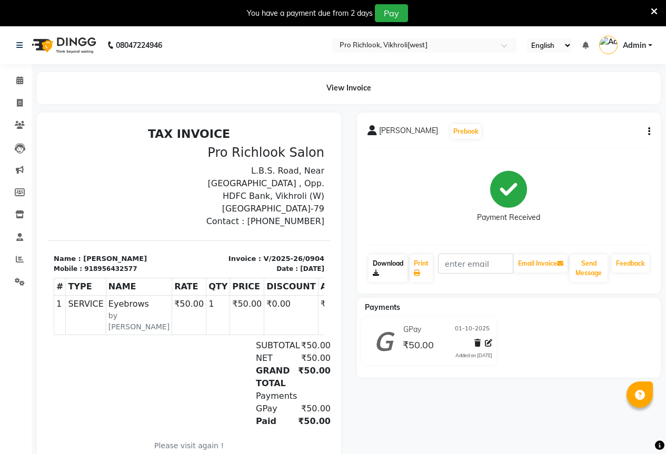
click at [386, 266] on link "Download" at bounding box center [388, 268] width 39 height 27
click at [23, 105] on icon at bounding box center [20, 103] width 6 height 8
select select "6670"
select select "service"
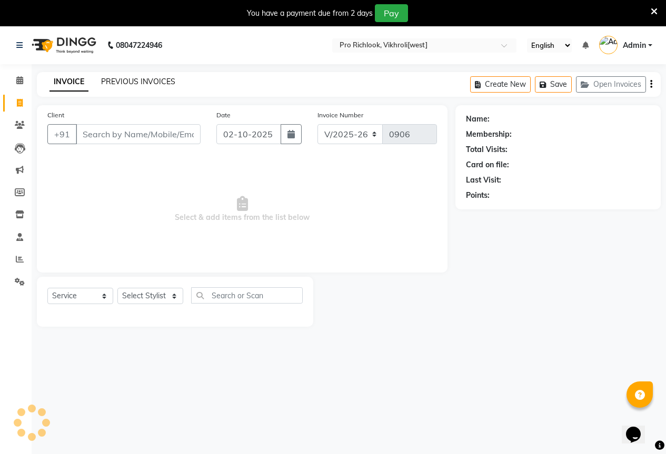
scroll to position [26, 0]
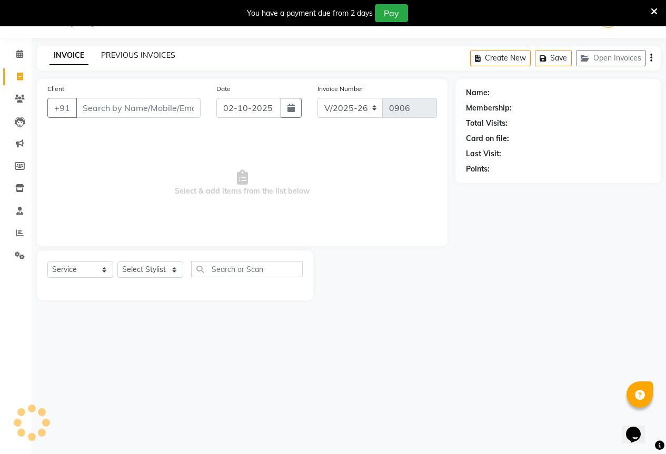
click at [158, 53] on link "PREVIOUS INVOICES" at bounding box center [138, 55] width 74 height 9
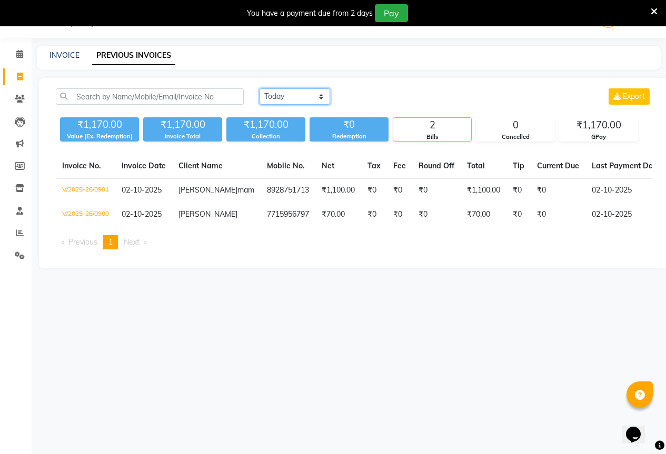
click at [285, 92] on select "[DATE] [DATE] Custom Range" at bounding box center [295, 96] width 71 height 16
select select "[DATE]"
click at [260, 88] on select "[DATE] [DATE] Custom Range" at bounding box center [295, 96] width 71 height 16
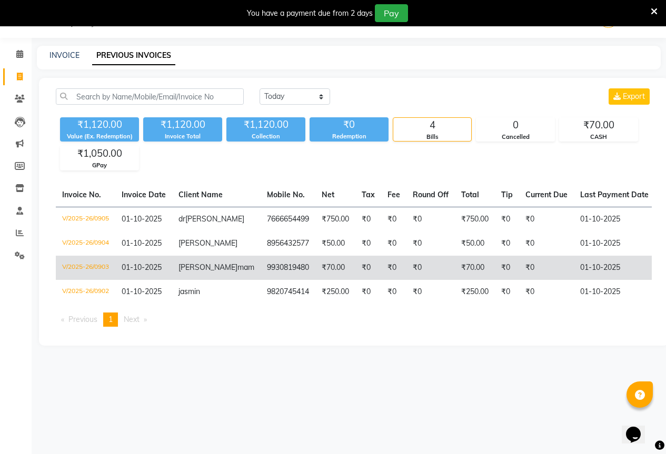
click at [315, 266] on td "₹70.00" at bounding box center [335, 268] width 40 height 24
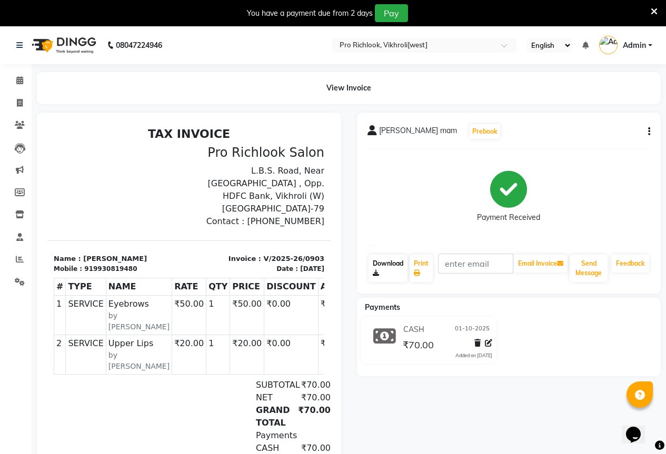
click at [390, 263] on link "Download" at bounding box center [388, 268] width 39 height 27
click at [17, 102] on icon at bounding box center [20, 103] width 6 height 8
select select "6670"
select select "service"
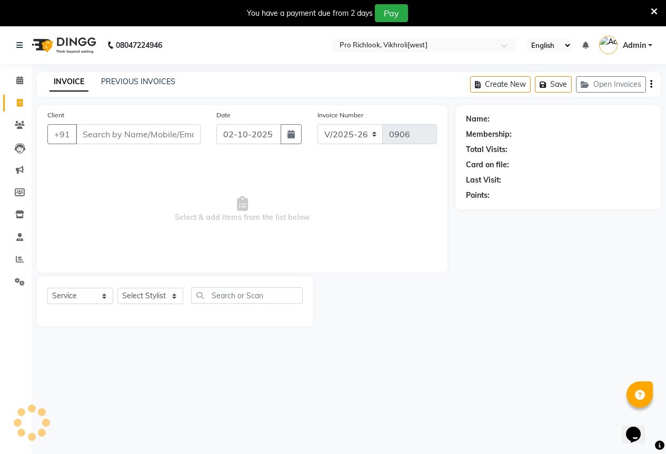
scroll to position [26, 0]
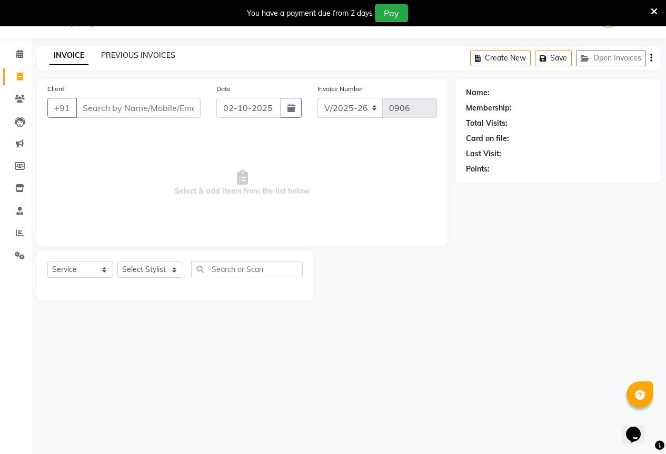
click at [151, 55] on link "PREVIOUS INVOICES" at bounding box center [138, 55] width 74 height 9
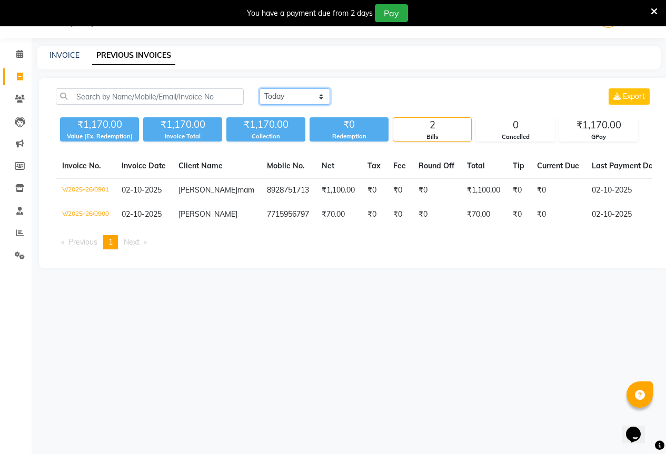
click at [284, 90] on select "[DATE] [DATE] Custom Range" at bounding box center [295, 96] width 71 height 16
select select "[DATE]"
click at [260, 88] on select "[DATE] [DATE] Custom Range" at bounding box center [295, 96] width 71 height 16
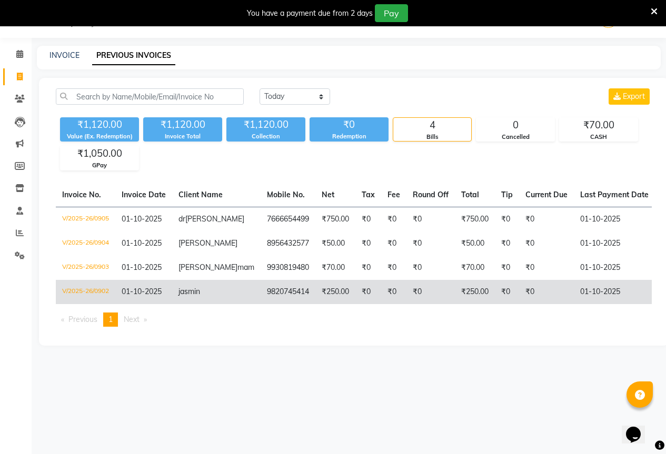
click at [355, 302] on td "₹0" at bounding box center [368, 292] width 26 height 24
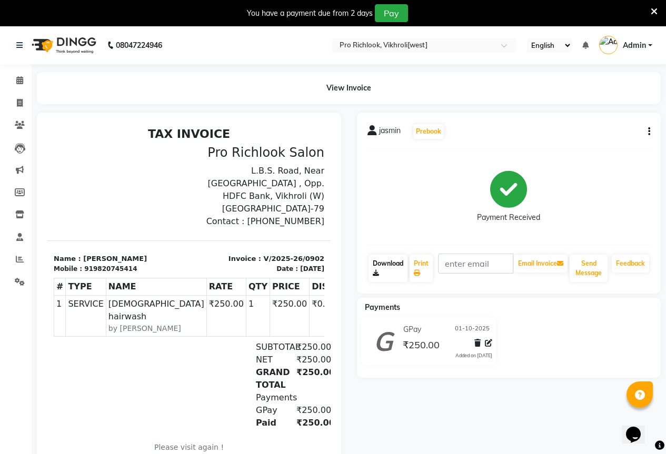
click at [383, 268] on link "Download" at bounding box center [388, 268] width 39 height 27
click at [21, 104] on icon at bounding box center [20, 103] width 6 height 8
select select "6670"
select select "service"
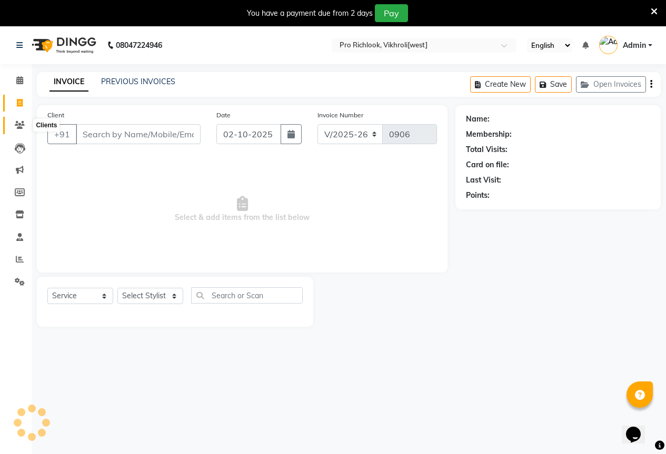
scroll to position [26, 0]
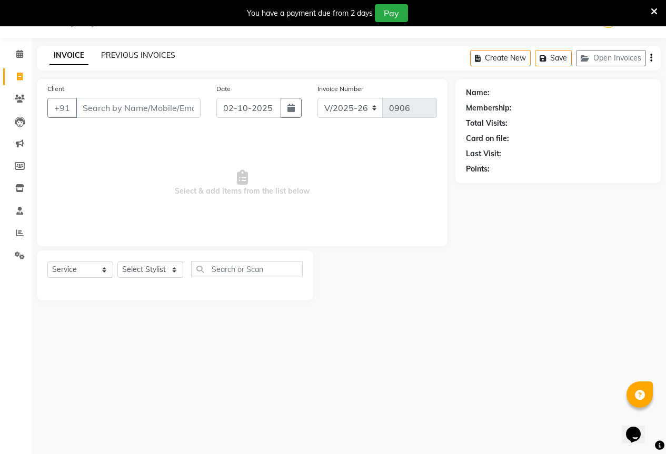
click at [119, 51] on link "PREVIOUS INVOICES" at bounding box center [138, 55] width 74 height 9
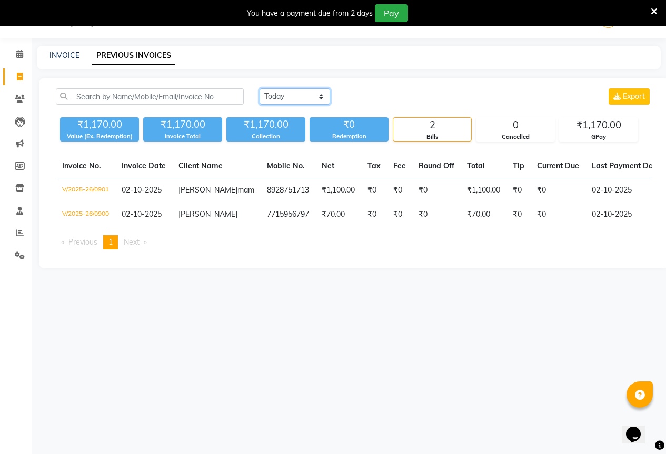
click at [269, 92] on select "[DATE] [DATE] Custom Range" at bounding box center [295, 96] width 71 height 16
select select "[DATE]"
click at [260, 88] on select "[DATE] [DATE] Custom Range" at bounding box center [295, 96] width 71 height 16
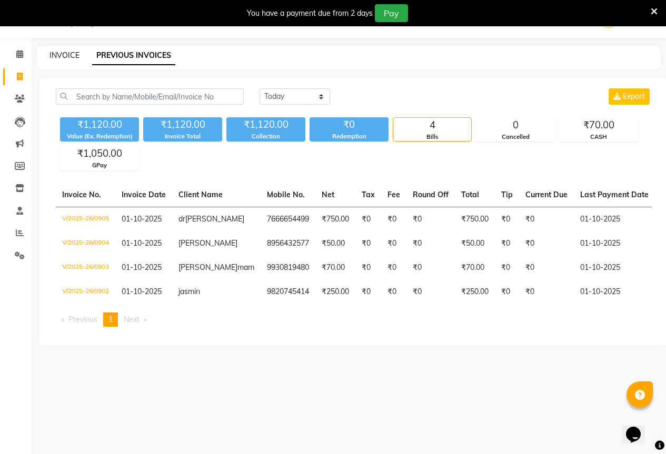
click at [60, 55] on link "INVOICE" at bounding box center [65, 55] width 30 height 9
select select "service"
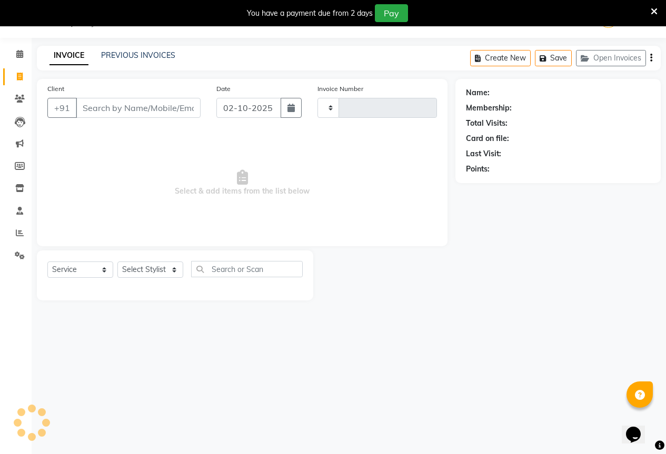
type input "0906"
select select "6670"
click at [135, 266] on select "Select Stylist [PERSON_NAME] Akash [PERSON_NAME] Mam [PERSON_NAME] [PERSON_NAME]" at bounding box center [150, 270] width 66 height 16
select select "52051"
click at [117, 262] on select "Select Stylist [PERSON_NAME] Akash [PERSON_NAME] Mam [PERSON_NAME] [PERSON_NAME]" at bounding box center [150, 270] width 66 height 16
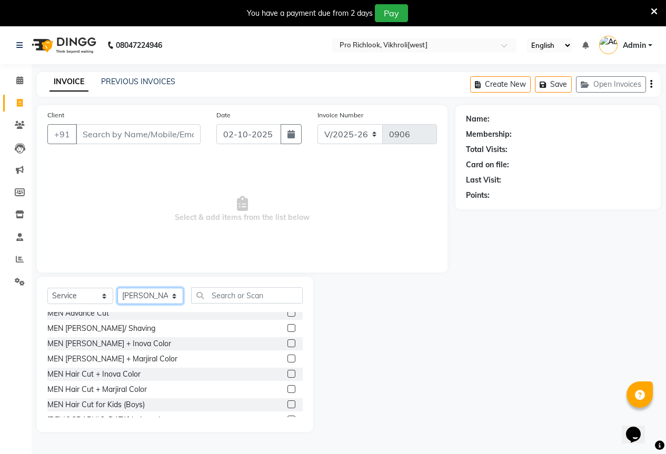
scroll to position [211, 0]
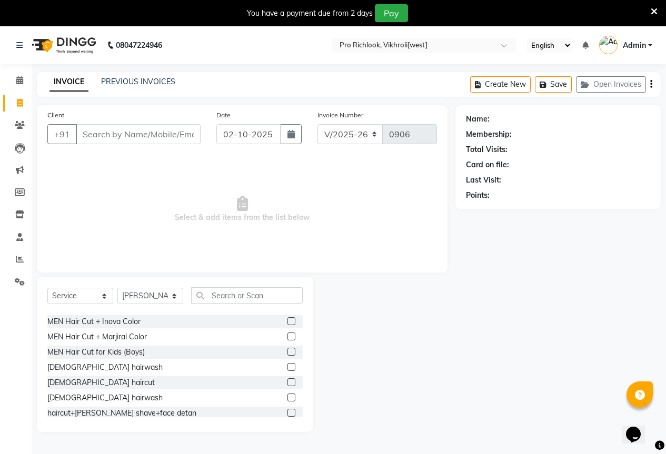
click at [288, 350] on label at bounding box center [292, 352] width 8 height 8
click at [288, 350] on input "checkbox" at bounding box center [291, 352] width 7 height 7
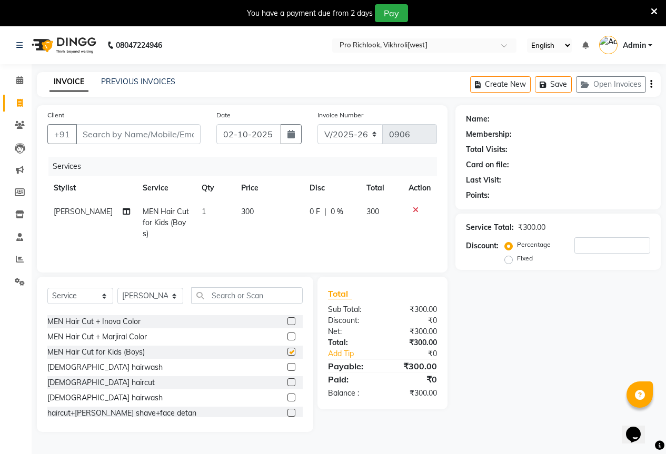
checkbox input "false"
click at [249, 213] on td "300" at bounding box center [269, 223] width 68 height 46
select select "52051"
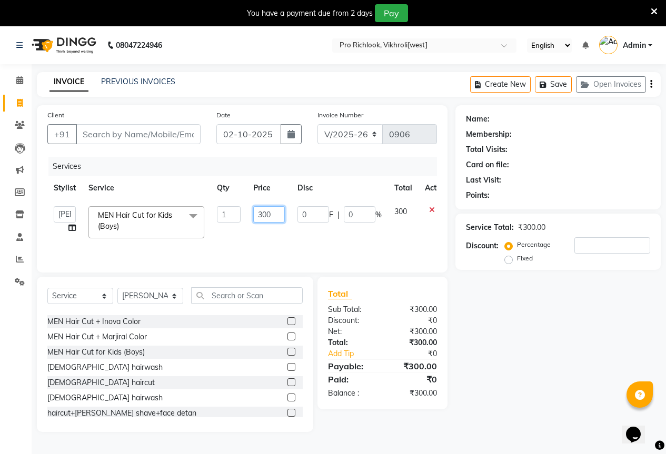
click at [270, 214] on input "300" at bounding box center [269, 214] width 32 height 16
type input "3"
type input "200"
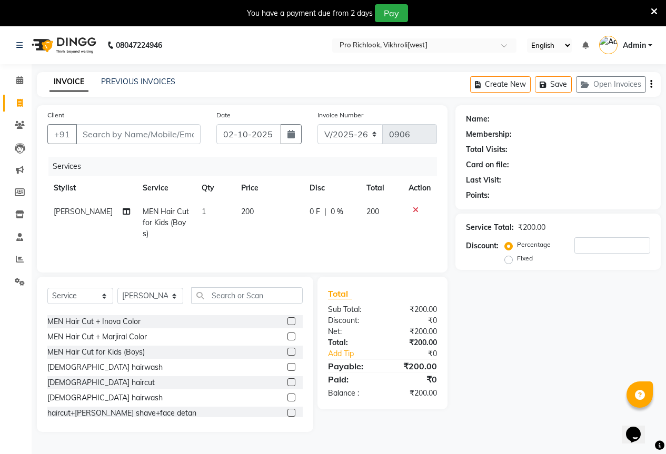
click at [391, 291] on div "Total" at bounding box center [382, 294] width 109 height 13
click at [170, 295] on select "Select Stylist [PERSON_NAME] Akash [PERSON_NAME] Mam [PERSON_NAME] [PERSON_NAME]" at bounding box center [150, 296] width 66 height 16
select select "92130"
click at [117, 288] on select "Select Stylist [PERSON_NAME] Akash [PERSON_NAME] Mam [PERSON_NAME] [PERSON_NAME]" at bounding box center [150, 296] width 66 height 16
click at [232, 295] on input "text" at bounding box center [247, 296] width 112 height 16
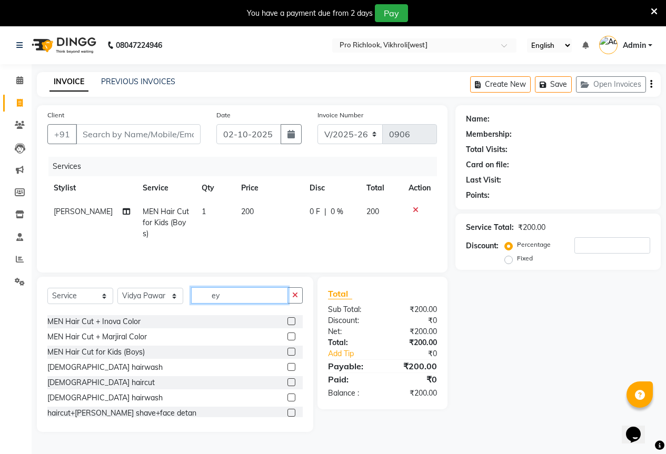
scroll to position [0, 0]
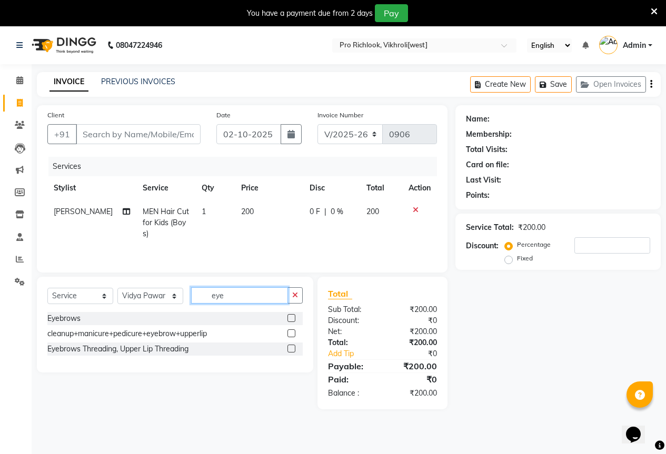
type input "eye"
click at [502, 345] on div "Name: Membership: Total Visits: Card on file: Last Visit: Points: Service Total…" at bounding box center [562, 257] width 213 height 304
click at [291, 319] on label at bounding box center [292, 318] width 8 height 8
click at [291, 319] on input "checkbox" at bounding box center [291, 318] width 7 height 7
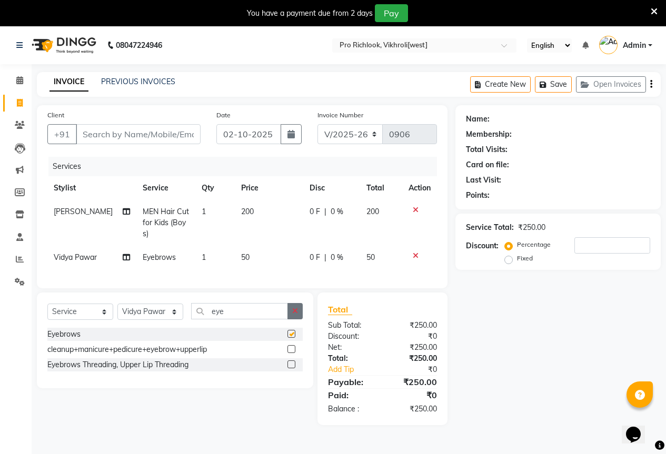
checkbox input "false"
click at [292, 313] on button "button" at bounding box center [295, 311] width 15 height 16
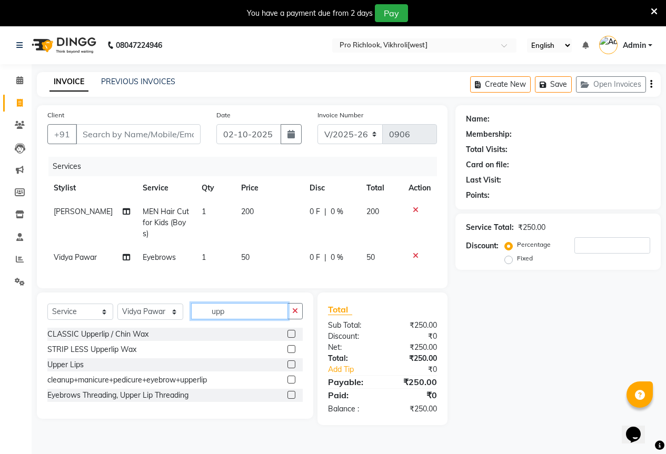
type input "upp"
click at [290, 369] on label at bounding box center [292, 365] width 8 height 8
click at [290, 369] on input "checkbox" at bounding box center [291, 365] width 7 height 7
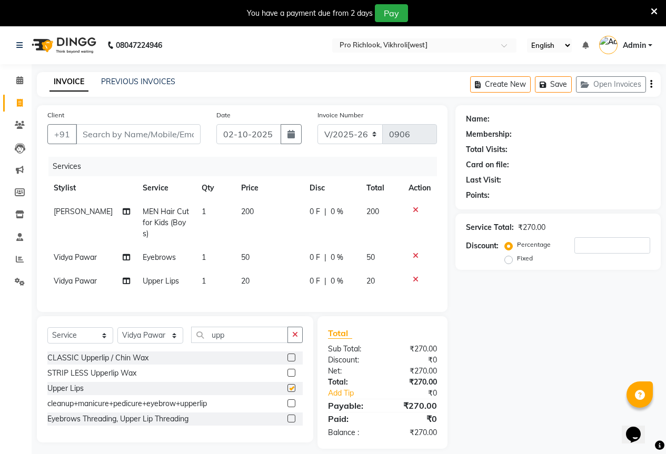
checkbox input "false"
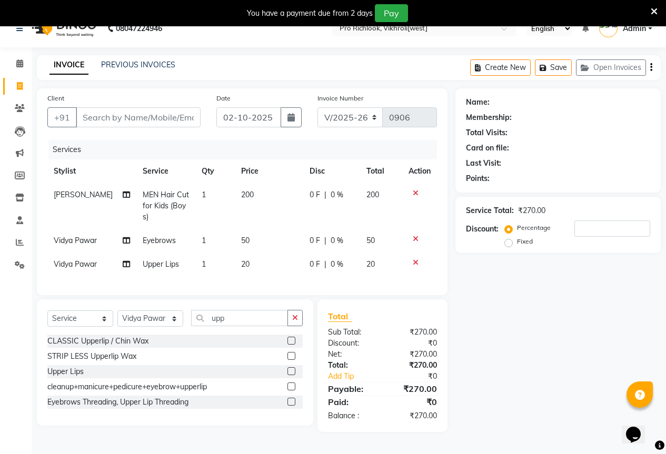
scroll to position [26, 0]
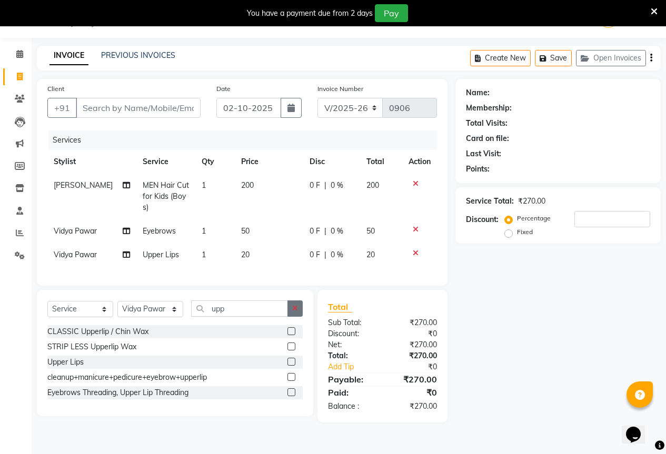
click at [300, 314] on button "button" at bounding box center [295, 309] width 15 height 16
